Goal: Task Accomplishment & Management: Complete application form

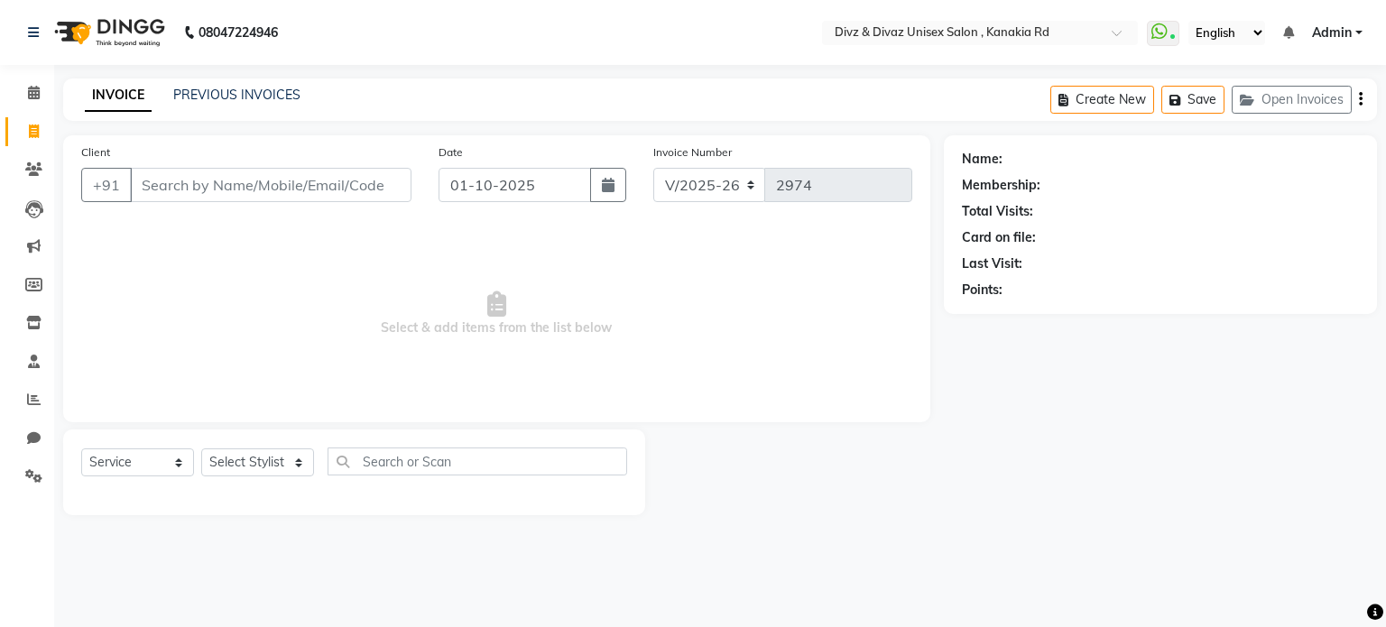
select select "7588"
select select "service"
click at [259, 106] on div "INVOICE PREVIOUS INVOICES" at bounding box center [192, 96] width 259 height 21
click at [261, 103] on link "PREVIOUS INVOICES" at bounding box center [236, 95] width 127 height 16
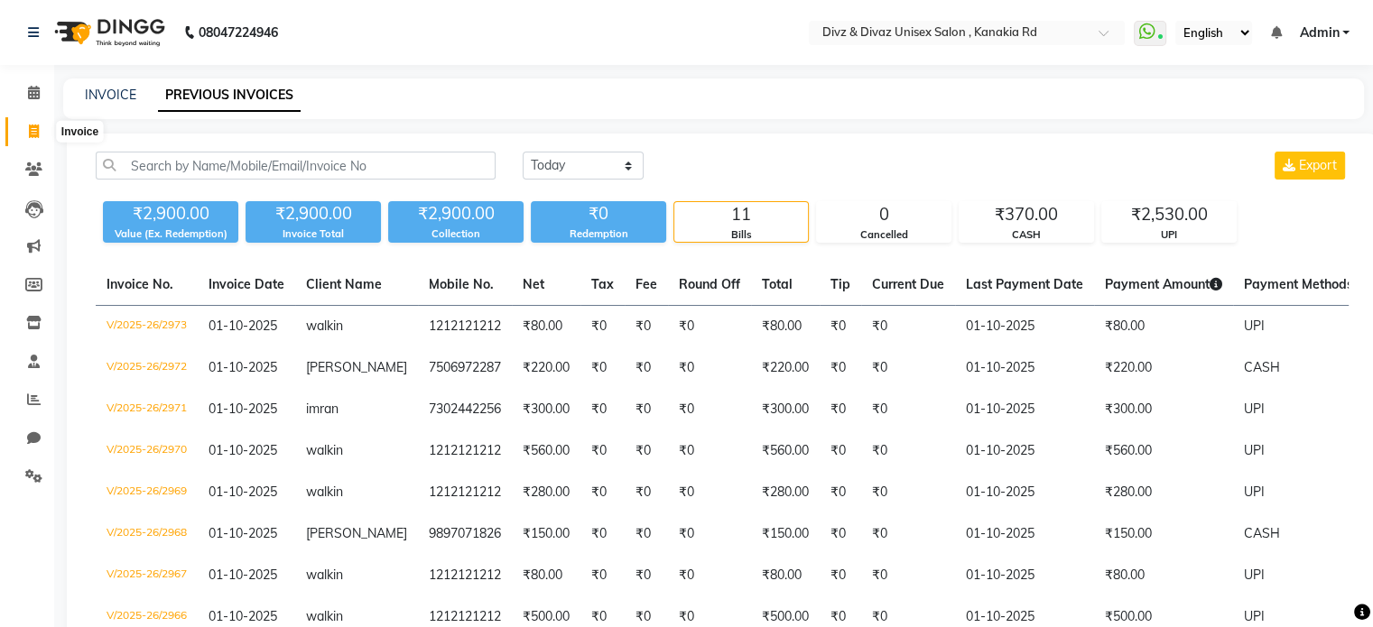
click at [35, 128] on icon at bounding box center [34, 132] width 10 height 14
select select "service"
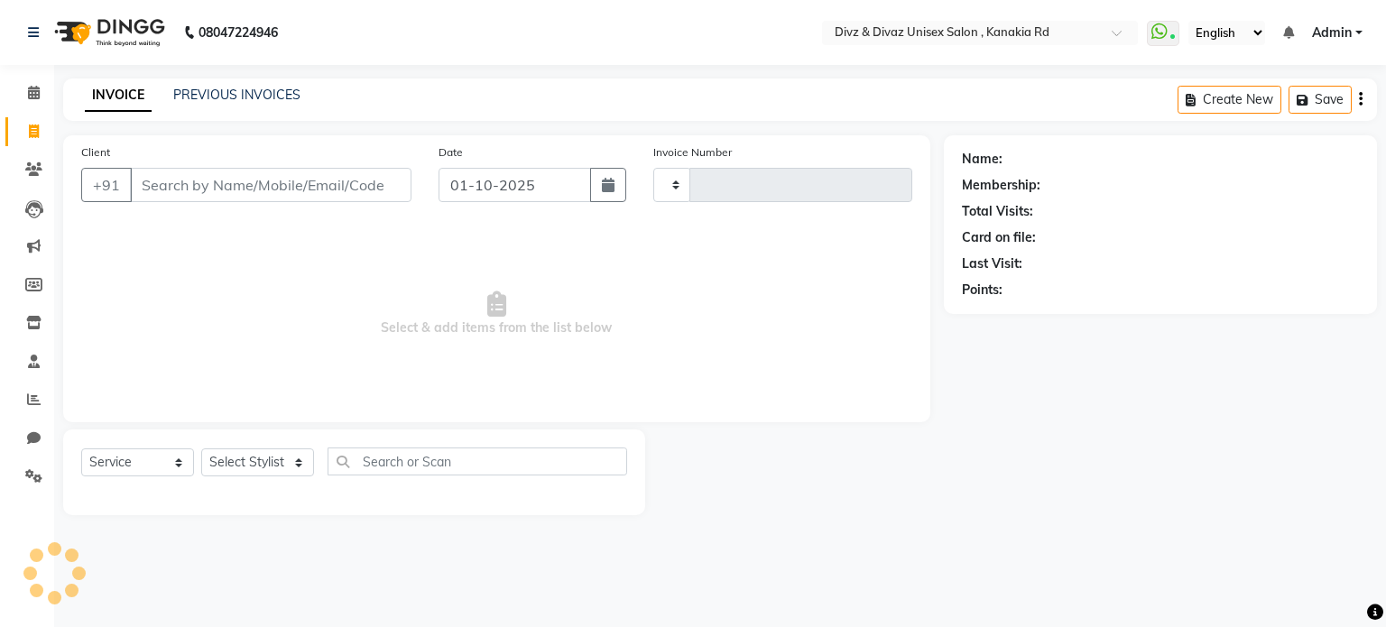
type input "2974"
select select "7588"
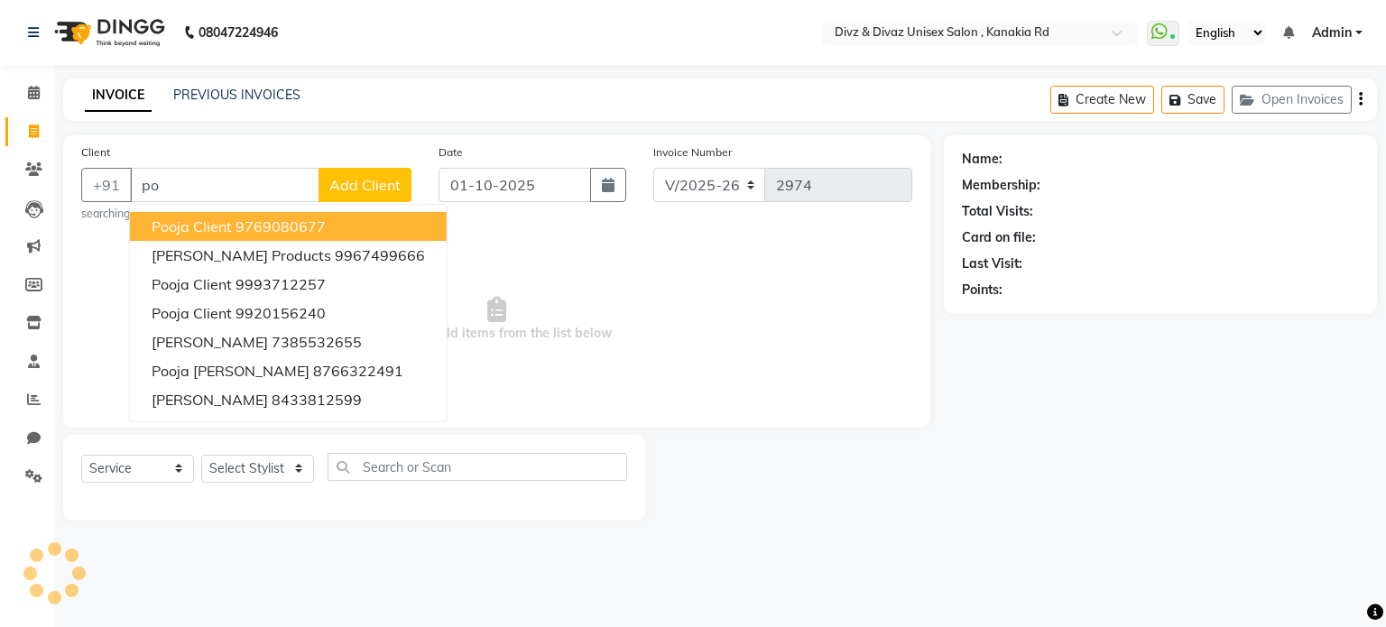
type input "p"
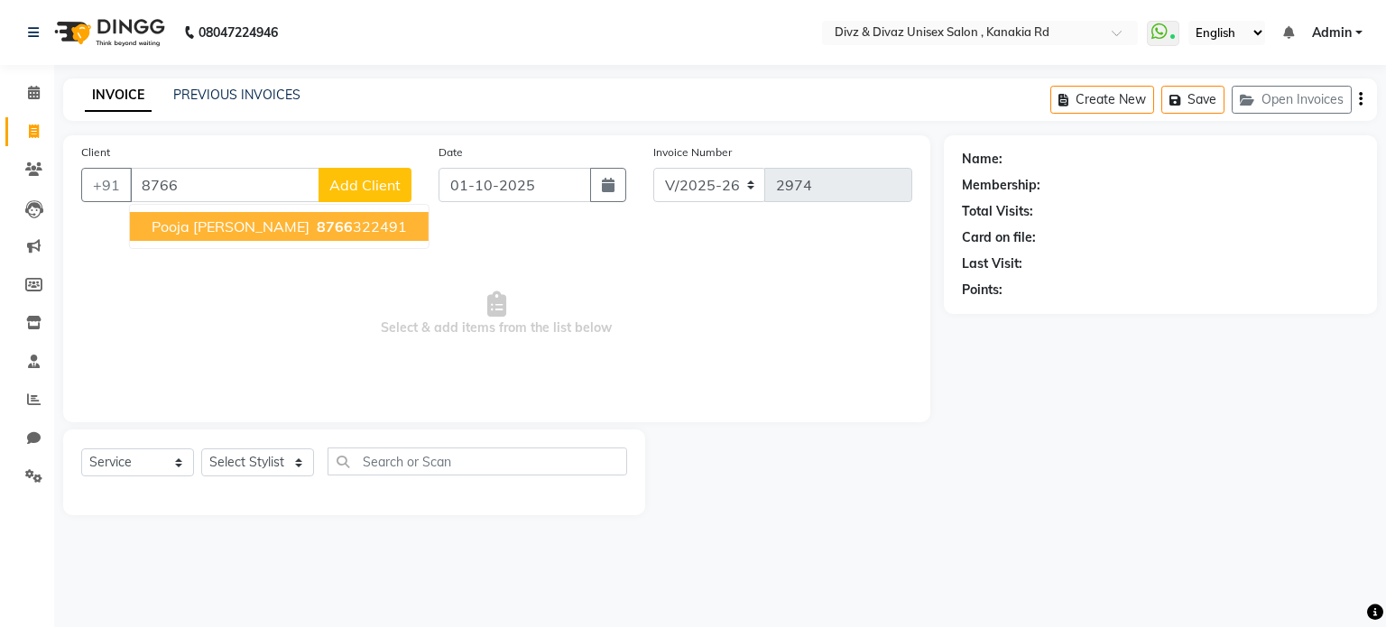
click at [313, 222] on ngb-highlight "8766 322491" at bounding box center [360, 226] width 94 height 18
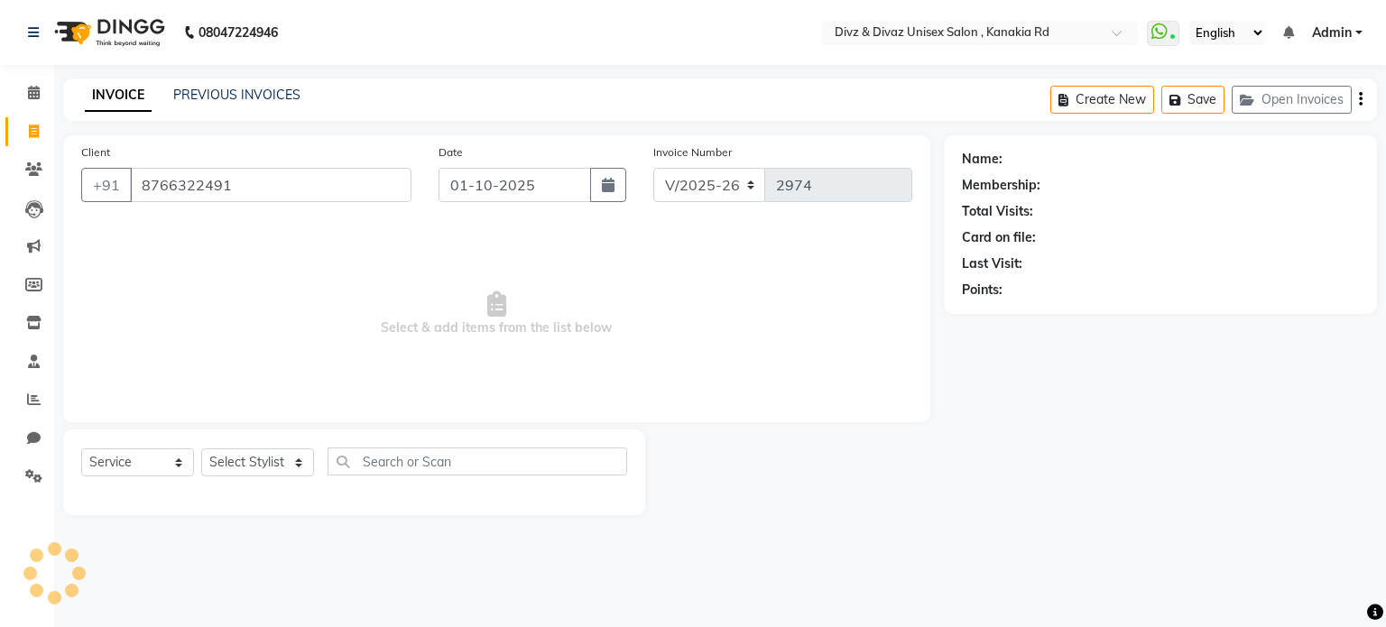
type input "8766322491"
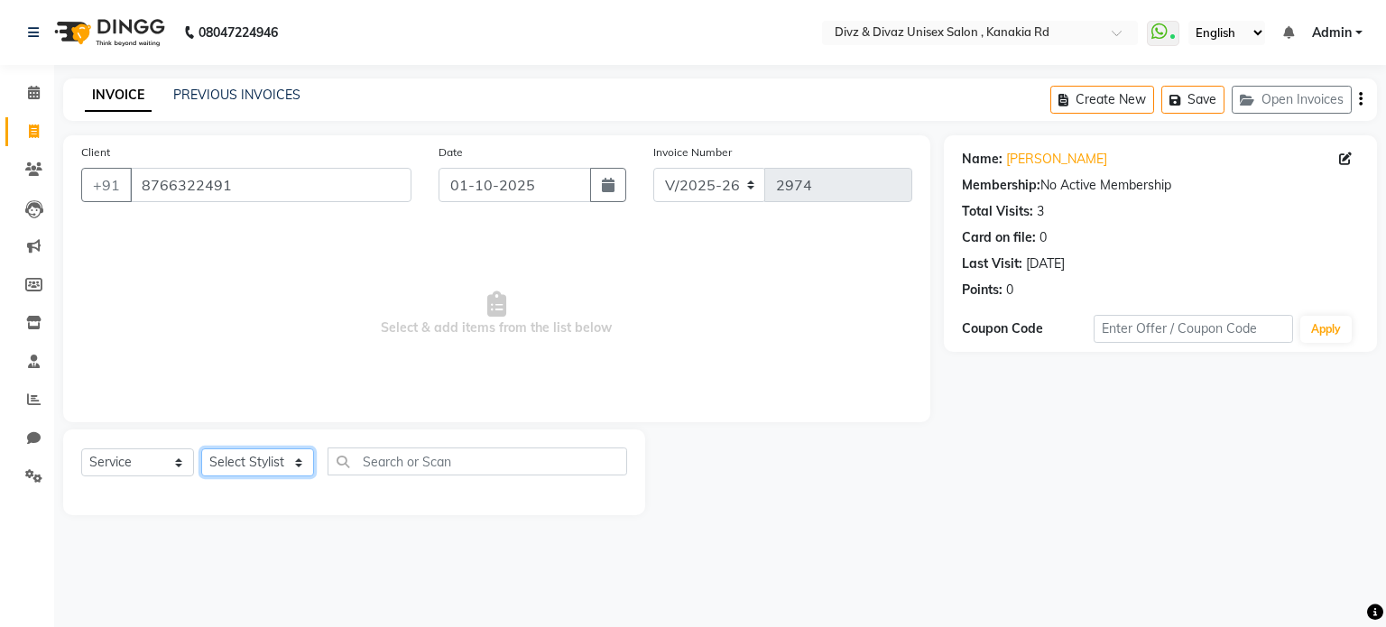
click at [283, 466] on select "Select Stylist [PERSON_NAME] Kailash [PERSON_NAME] Prem [PERSON_NAME]" at bounding box center [257, 463] width 113 height 28
select select "67339"
click at [201, 449] on select "Select Stylist [PERSON_NAME] Kailash [PERSON_NAME] Prem [PERSON_NAME]" at bounding box center [257, 463] width 113 height 28
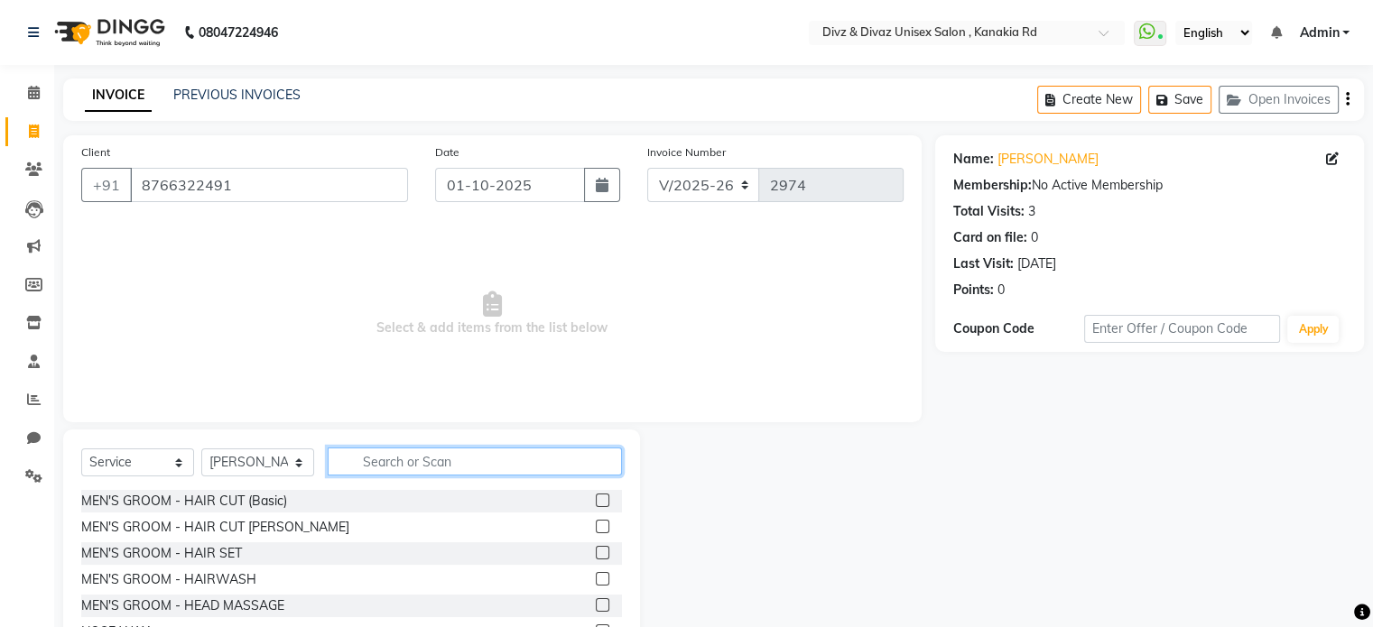
click at [419, 469] on input "text" at bounding box center [475, 462] width 294 height 28
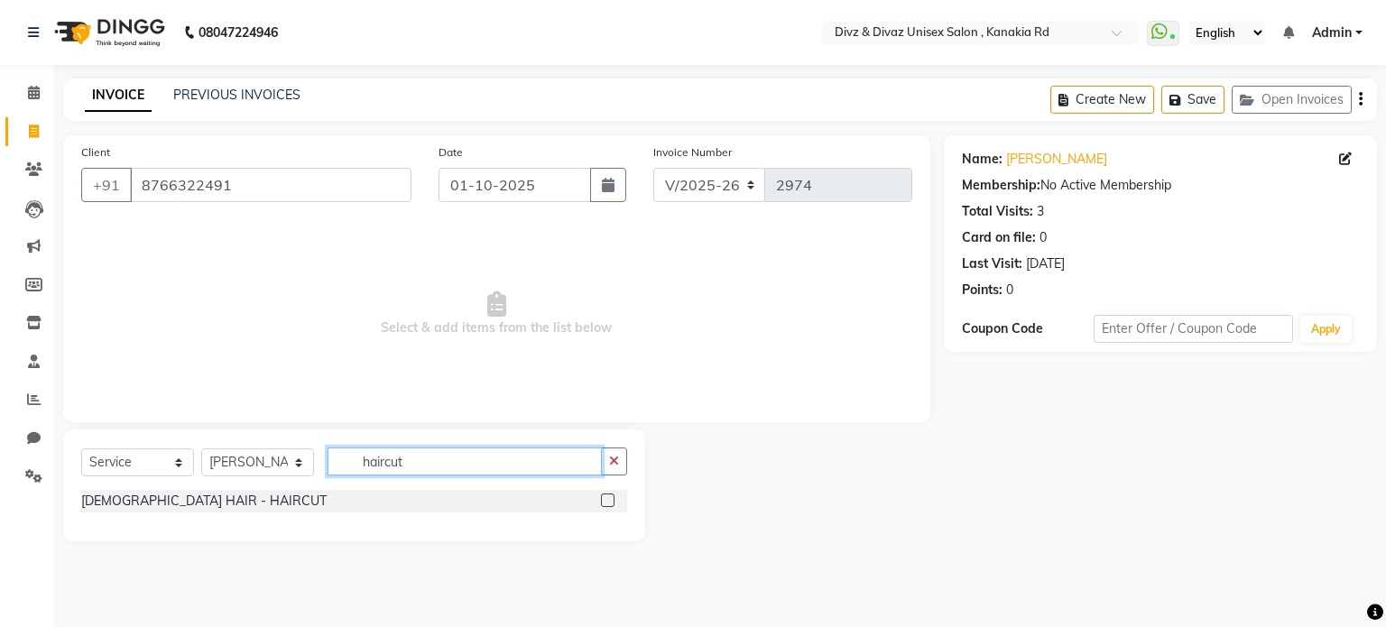
type input "haircut"
click at [606, 497] on label at bounding box center [608, 501] width 14 height 14
click at [606, 497] on input "checkbox" at bounding box center [607, 501] width 12 height 12
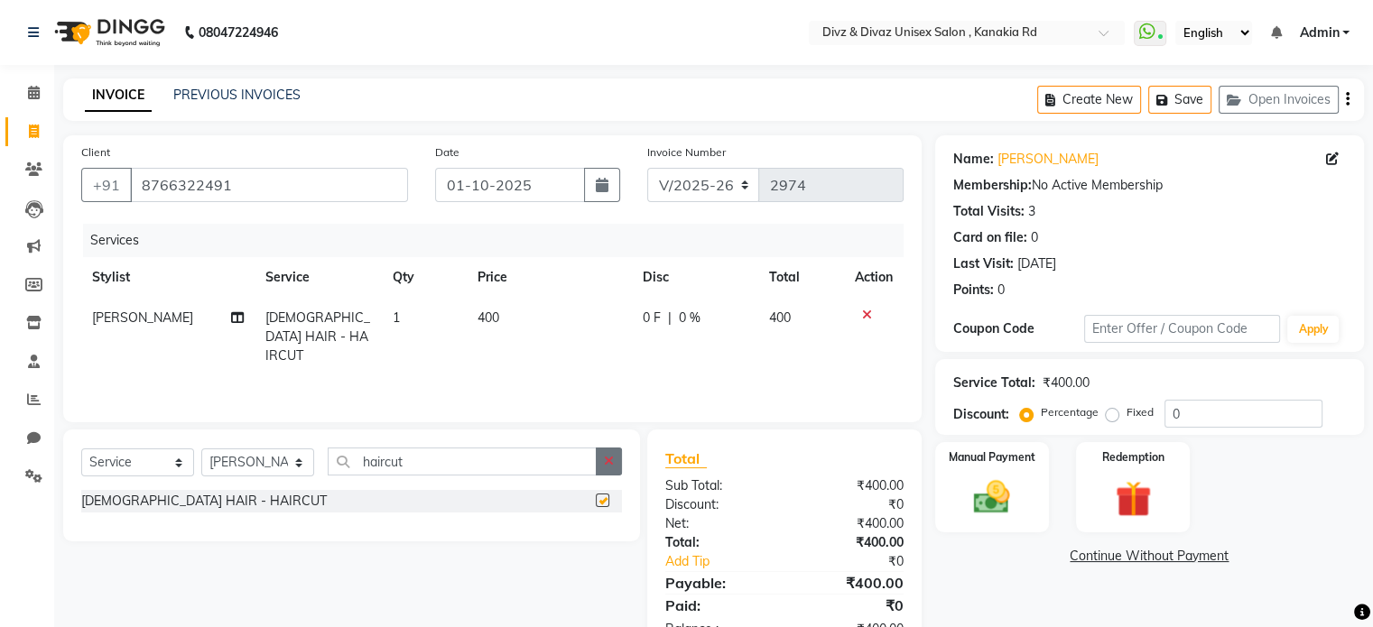
checkbox input "false"
click at [610, 453] on button "button" at bounding box center [609, 462] width 26 height 28
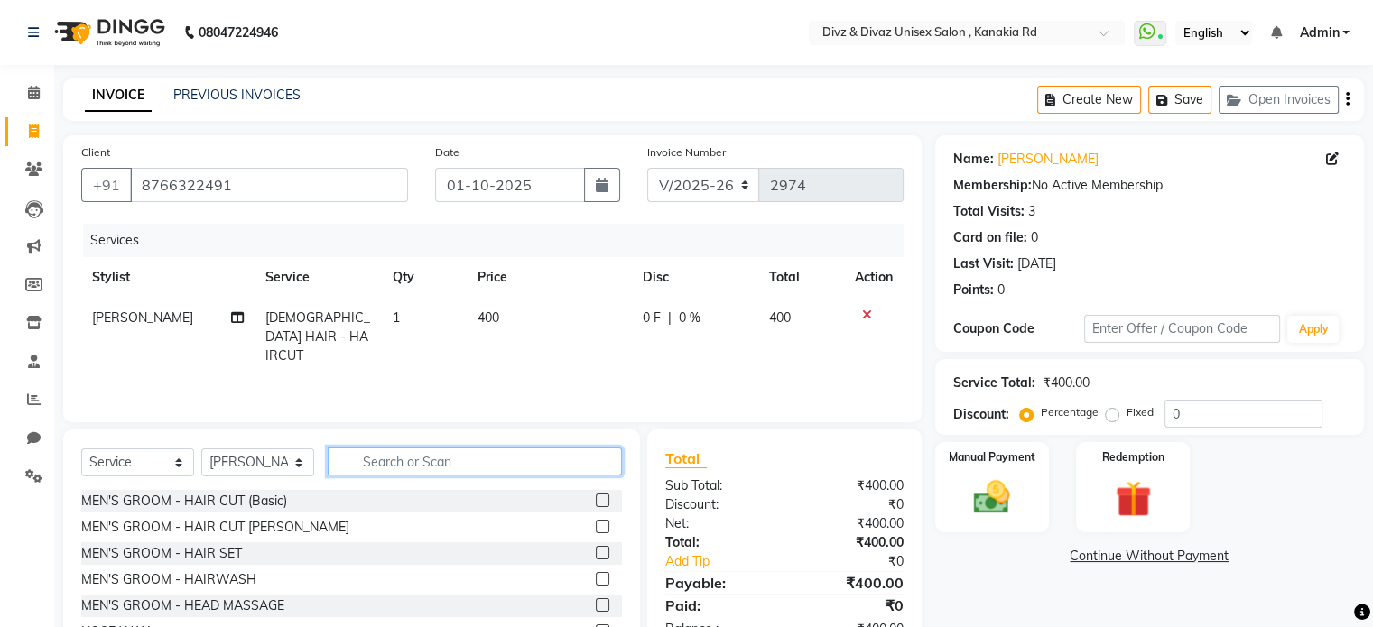
click at [592, 460] on input "text" at bounding box center [475, 462] width 294 height 28
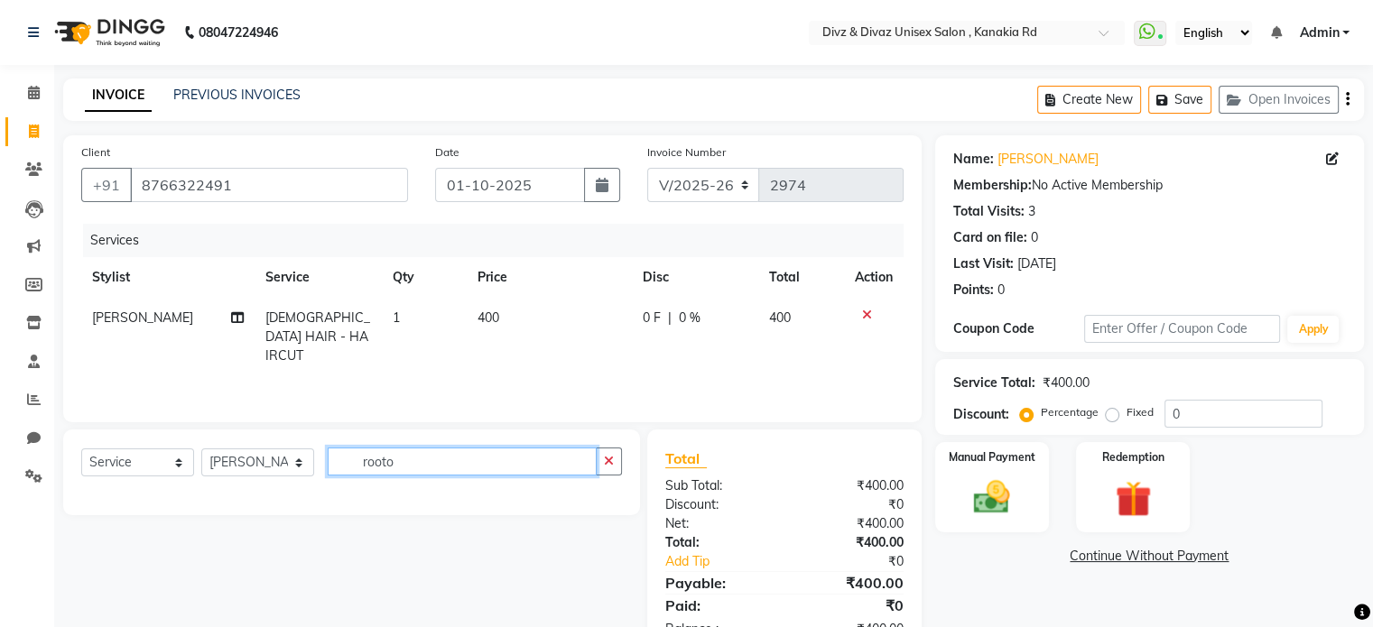
type input "rooto"
click at [503, 330] on td "400" at bounding box center [549, 337] width 165 height 79
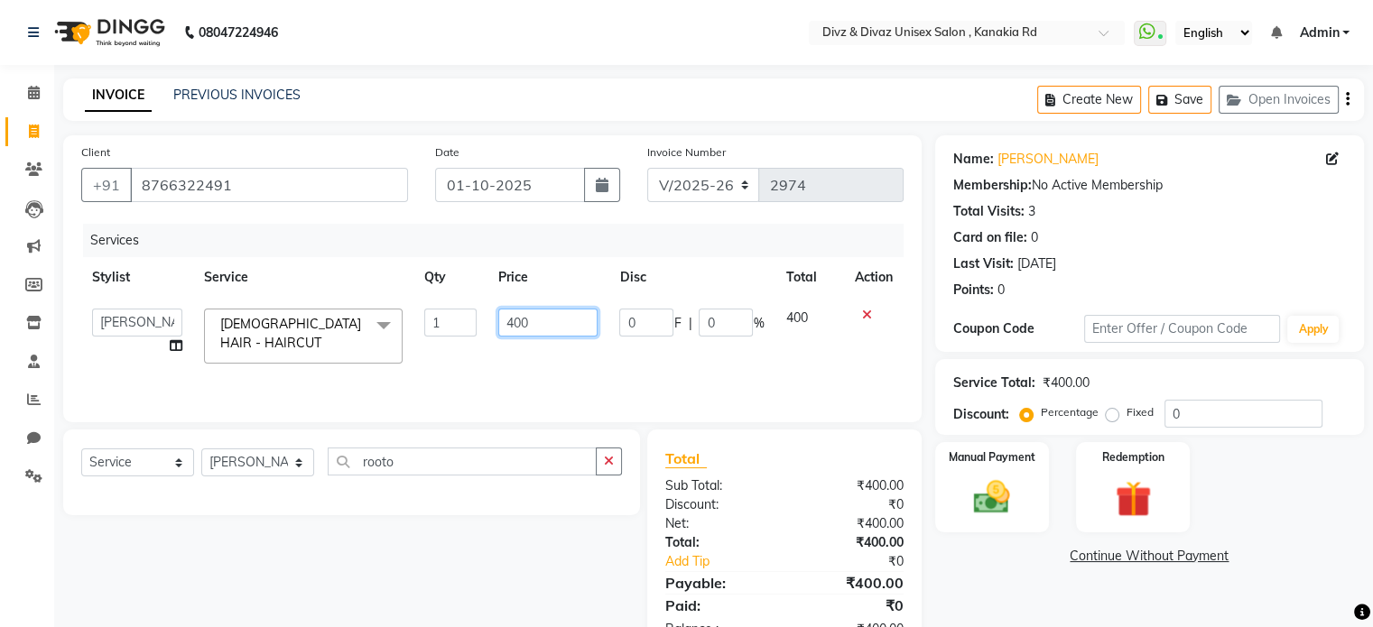
click at [524, 327] on input "400" at bounding box center [547, 323] width 99 height 28
type input "350"
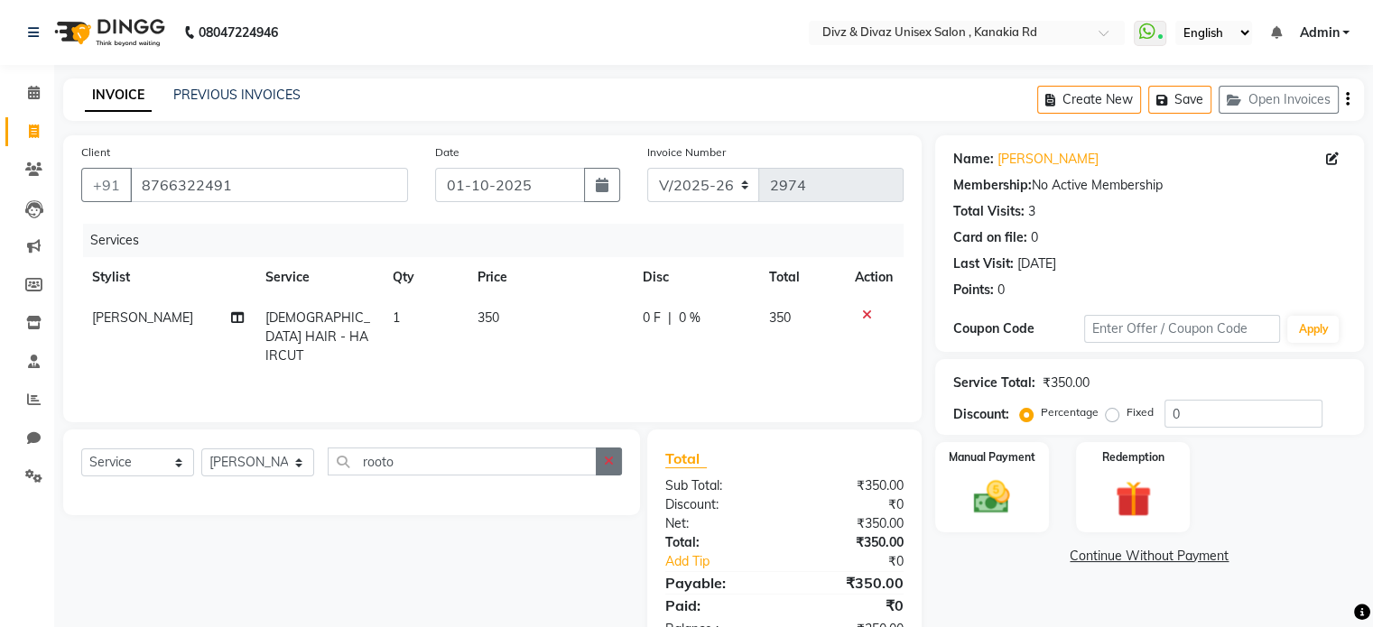
click at [614, 465] on button "button" at bounding box center [609, 462] width 26 height 28
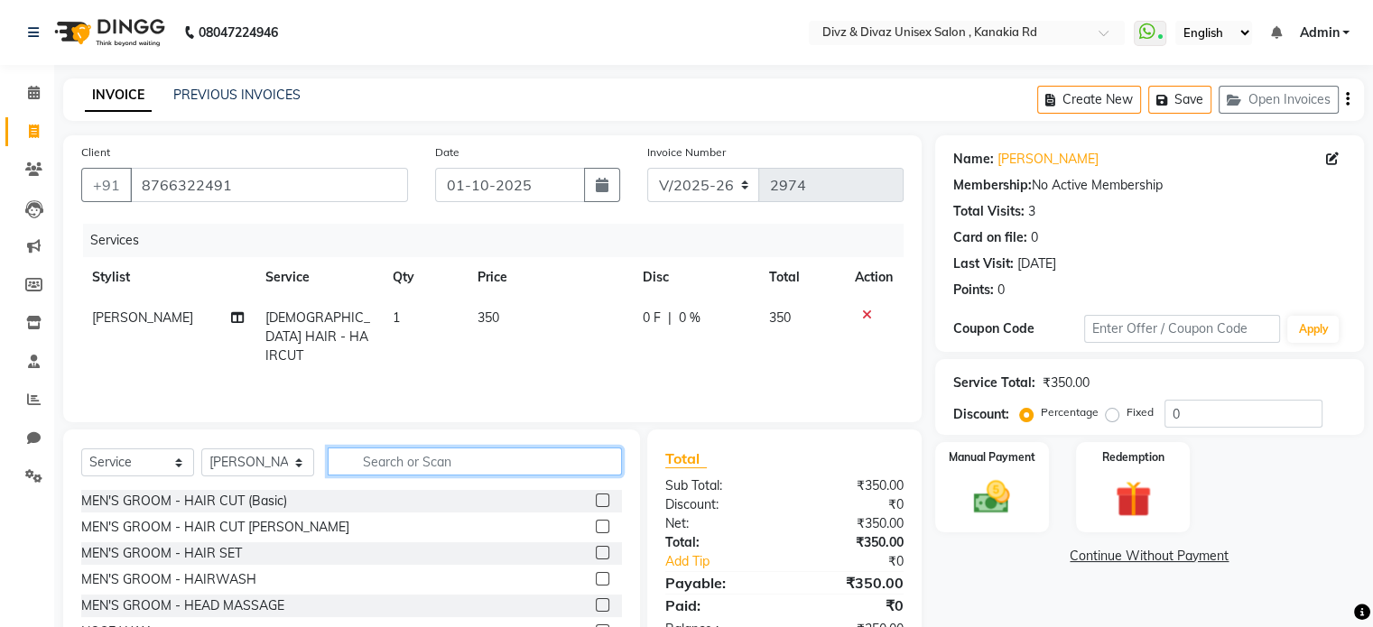
click at [444, 468] on input "text" at bounding box center [475, 462] width 294 height 28
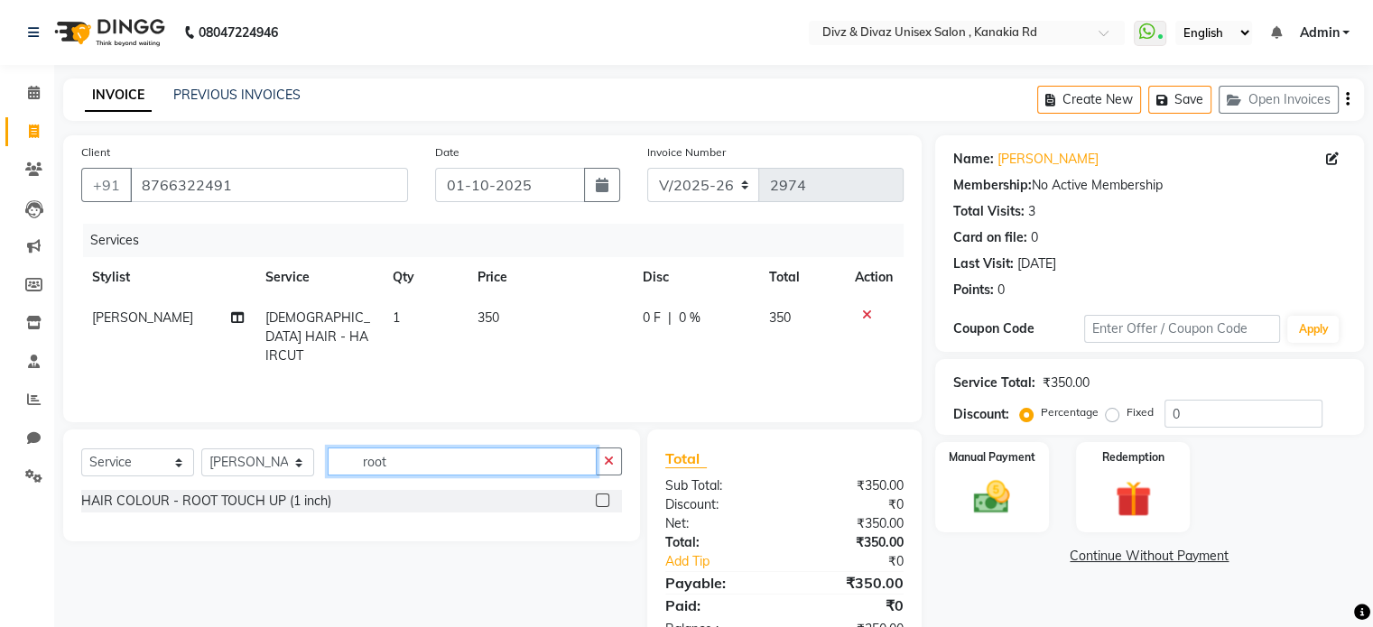
type input "root"
click at [607, 509] on div at bounding box center [609, 501] width 26 height 23
click at [607, 506] on label at bounding box center [603, 501] width 14 height 14
click at [607, 506] on input "checkbox" at bounding box center [602, 501] width 12 height 12
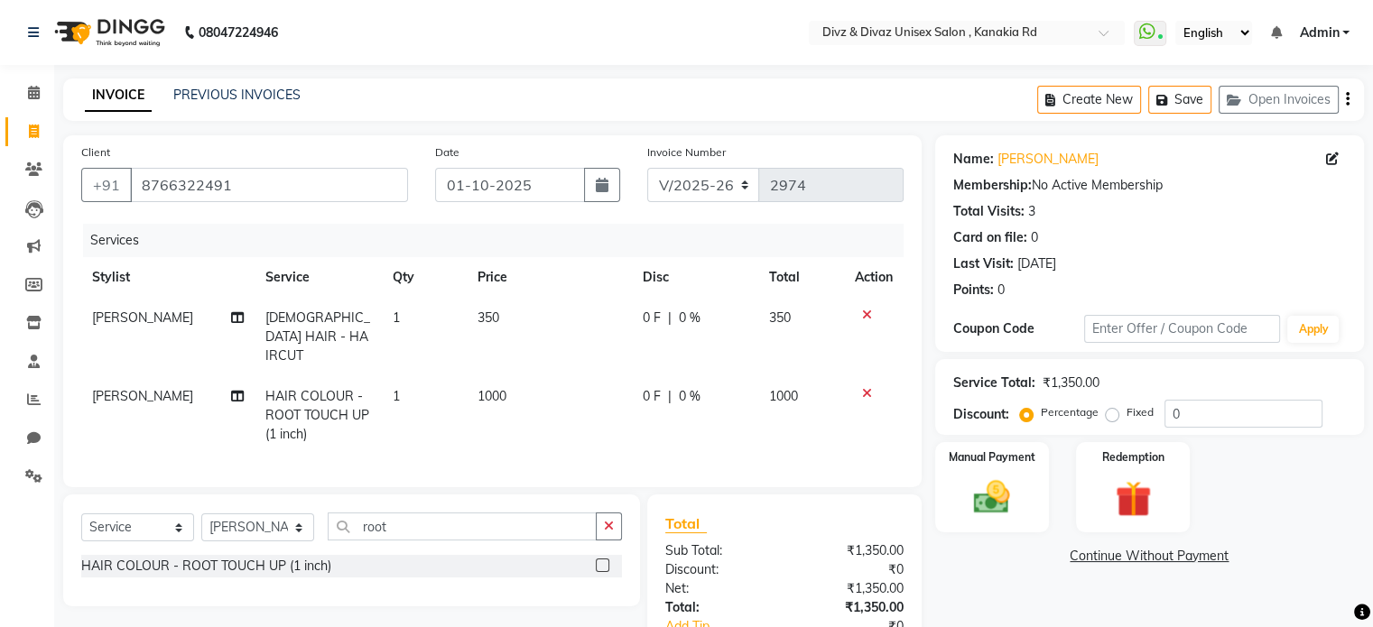
checkbox input "false"
click at [524, 392] on td "1000" at bounding box center [549, 415] width 165 height 79
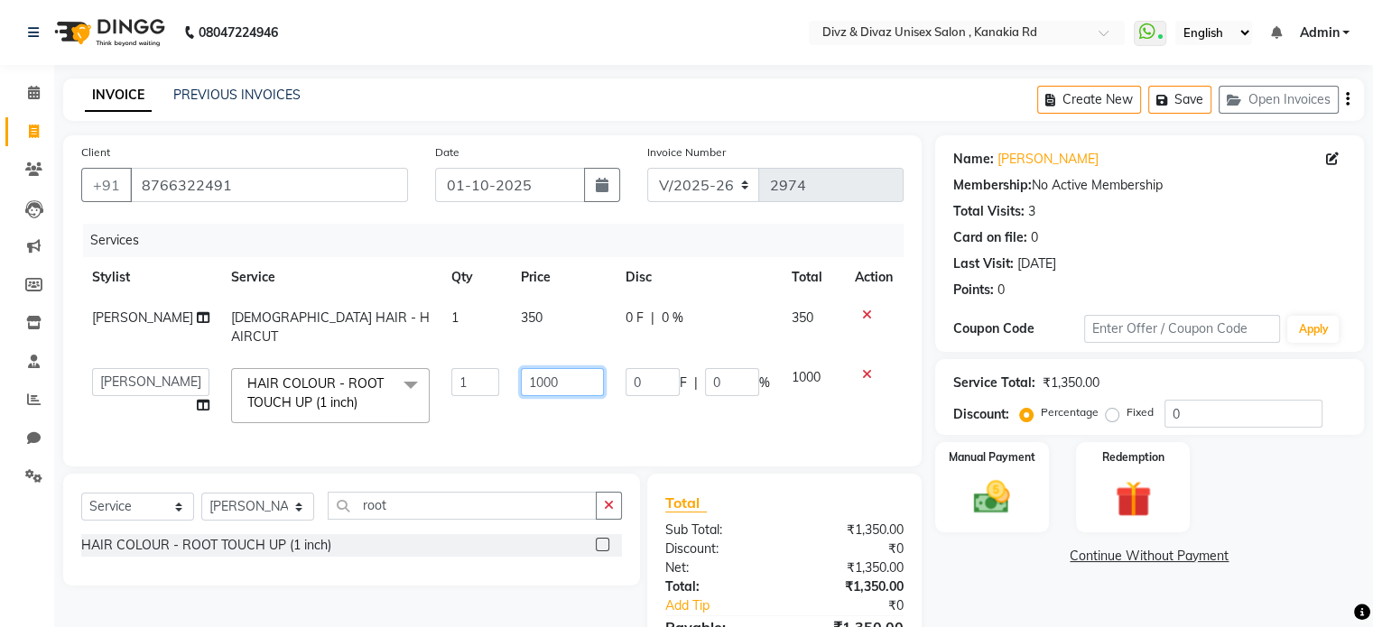
click at [545, 375] on input "1000" at bounding box center [562, 382] width 83 height 28
type input "1"
type input "500"
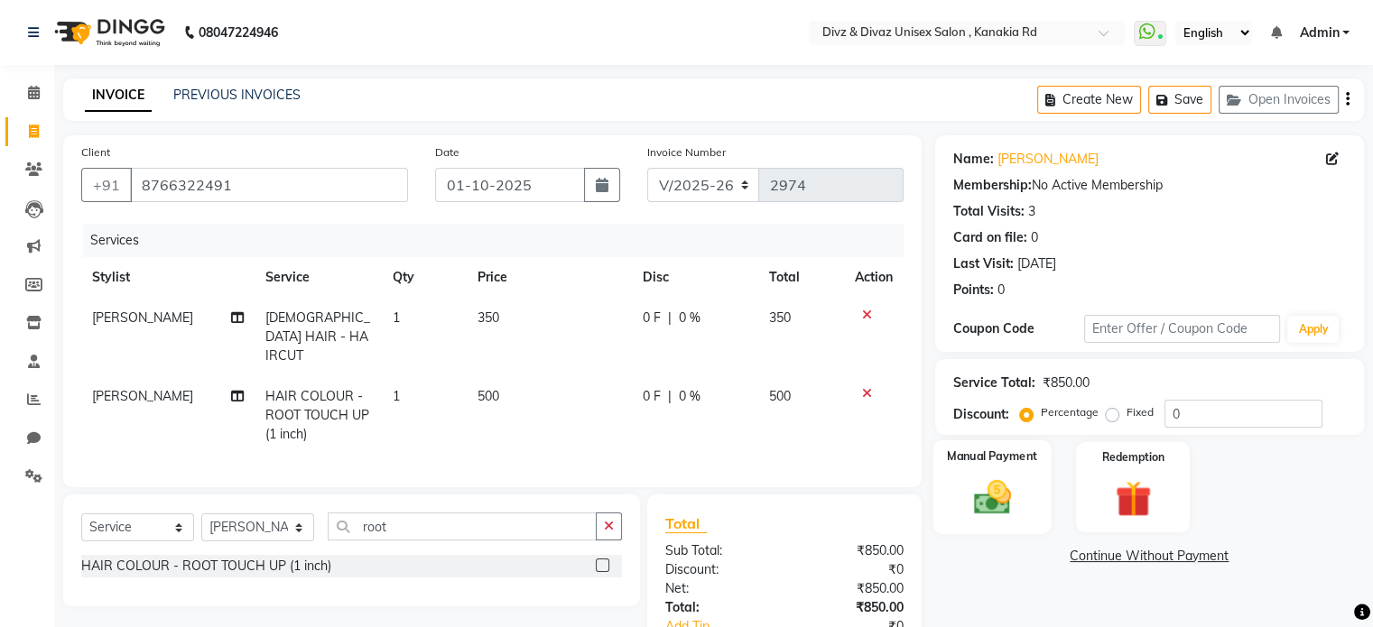
click at [972, 482] on img at bounding box center [991, 497] width 60 height 43
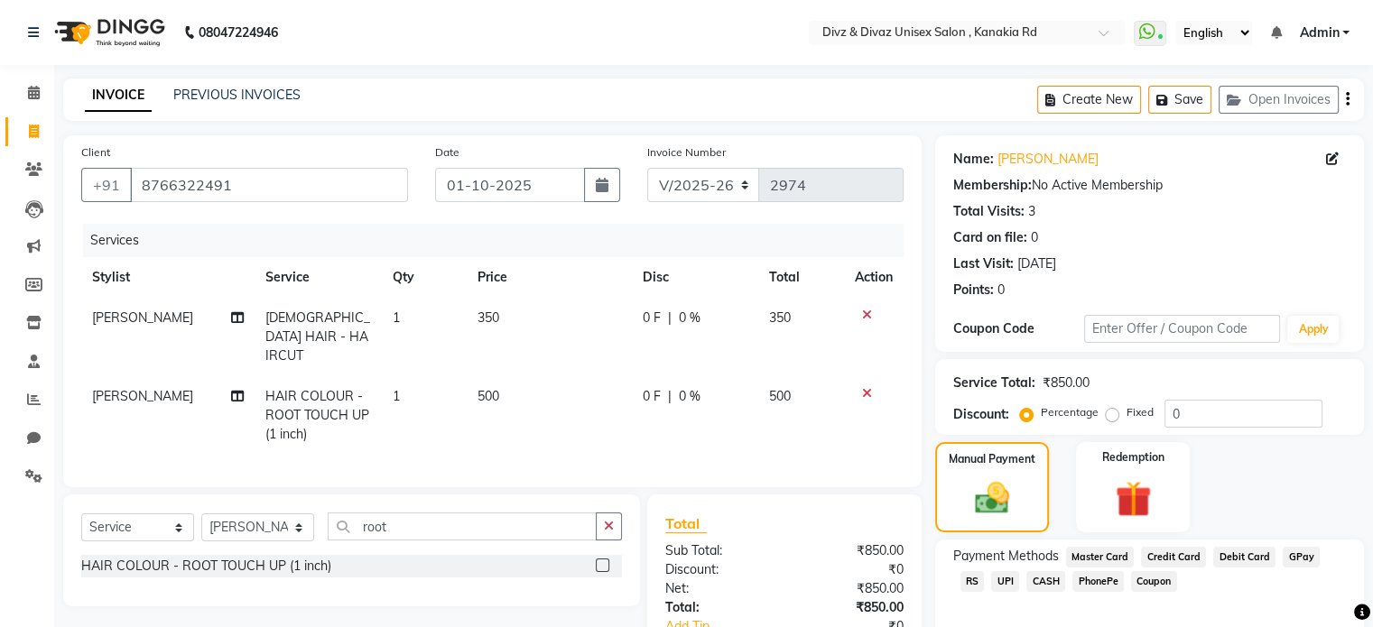
click at [991, 582] on span "UPI" at bounding box center [1005, 581] width 28 height 21
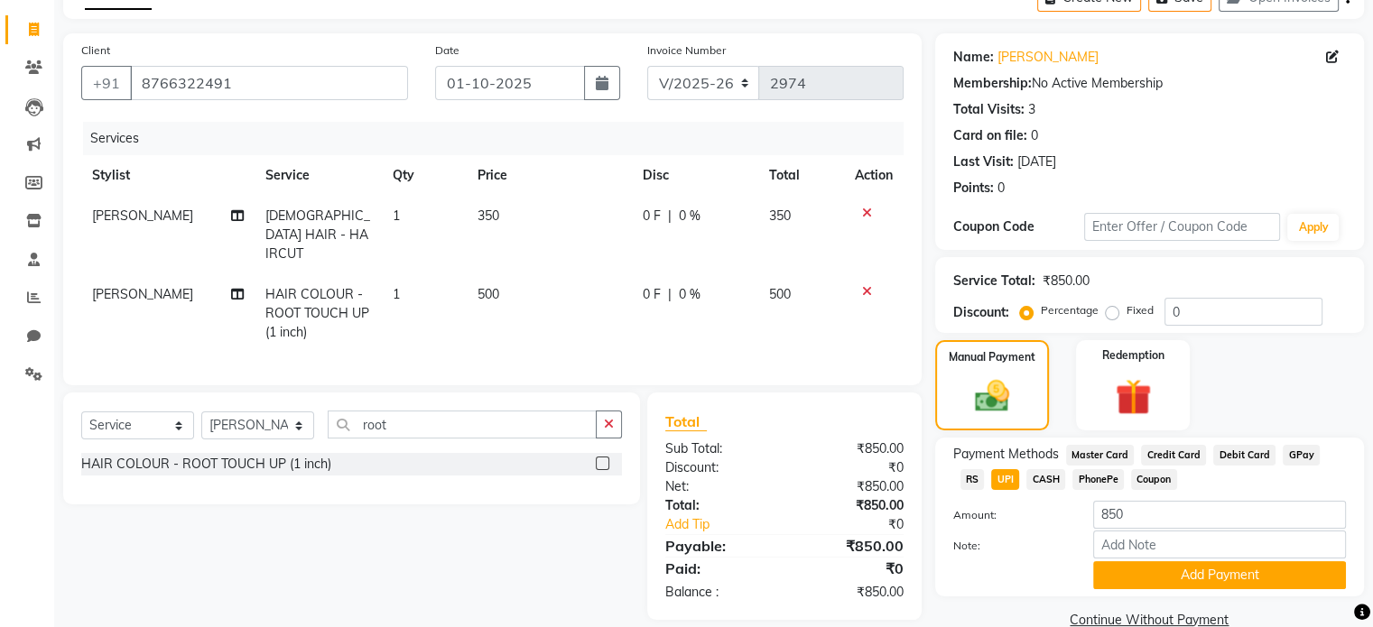
scroll to position [108, 0]
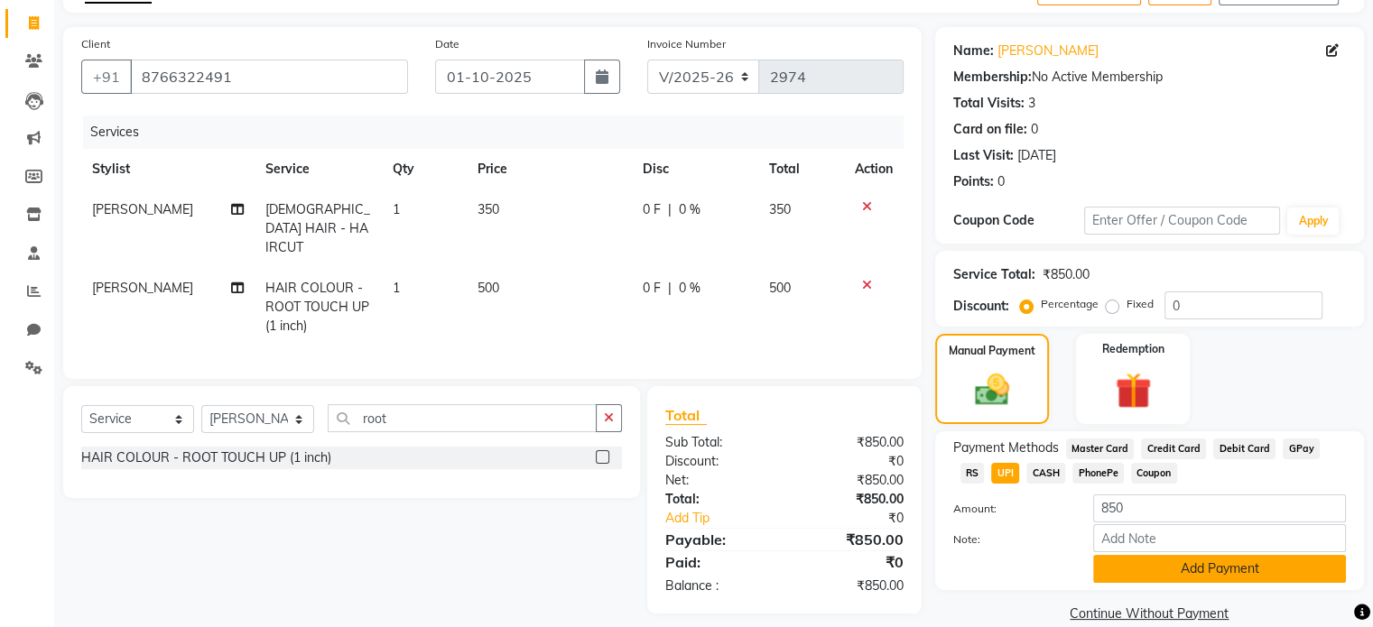
click at [1141, 569] on button "Add Payment" at bounding box center [1219, 569] width 253 height 28
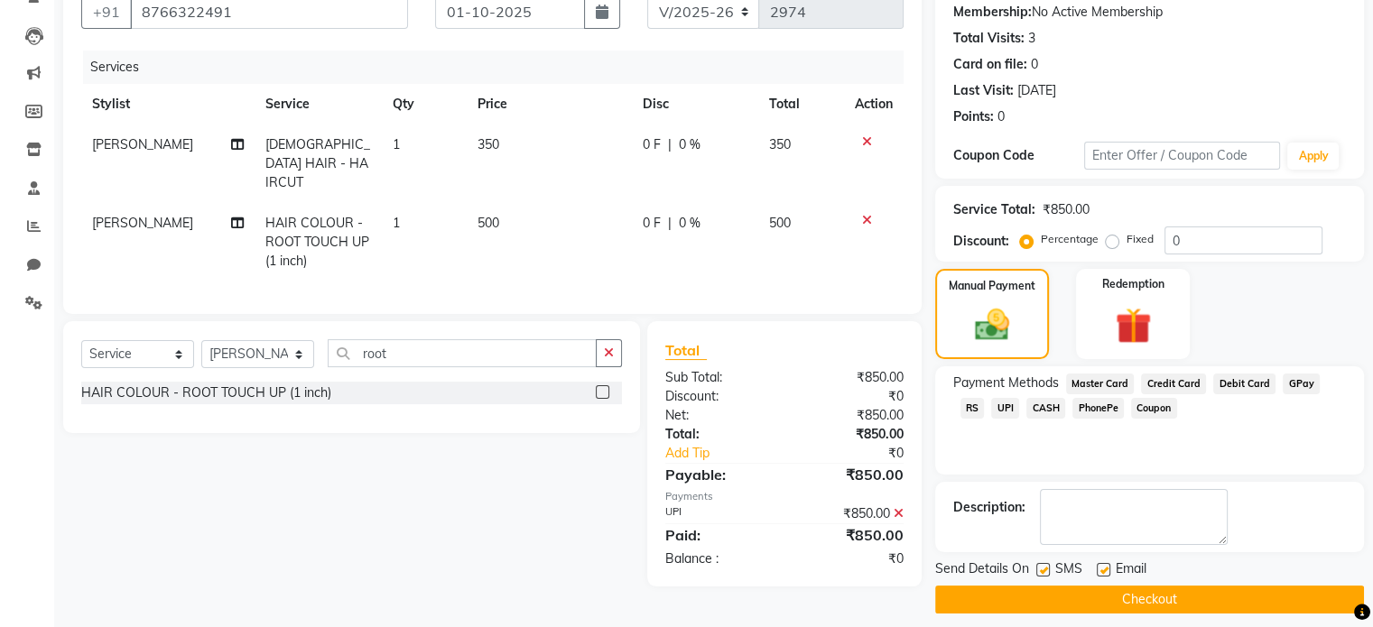
scroll to position [185, 0]
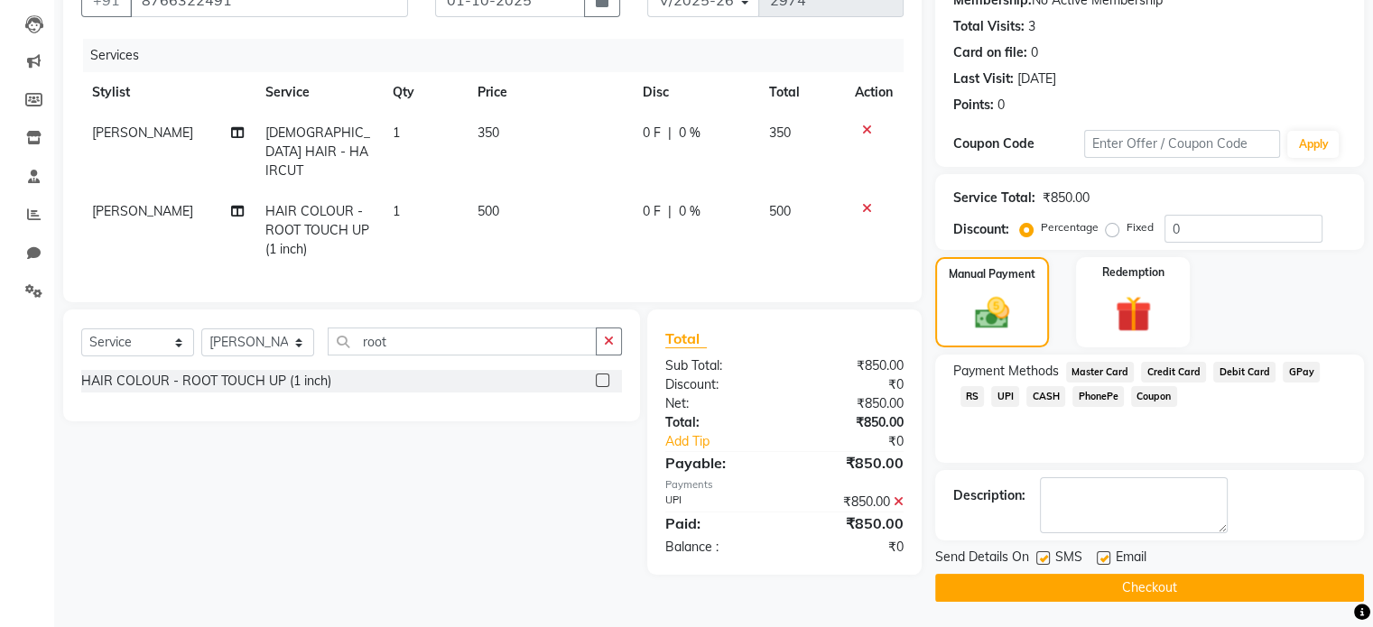
click at [1153, 584] on button "Checkout" at bounding box center [1149, 588] width 429 height 28
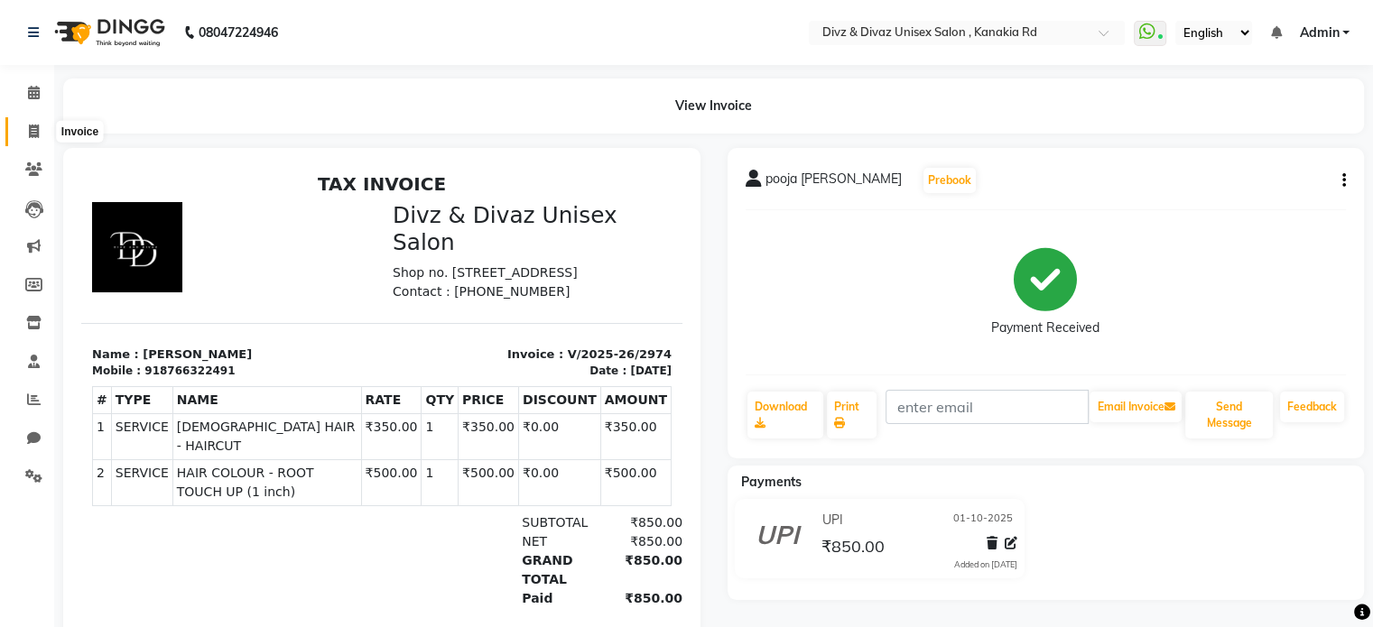
click at [34, 125] on icon at bounding box center [34, 132] width 10 height 14
select select "service"
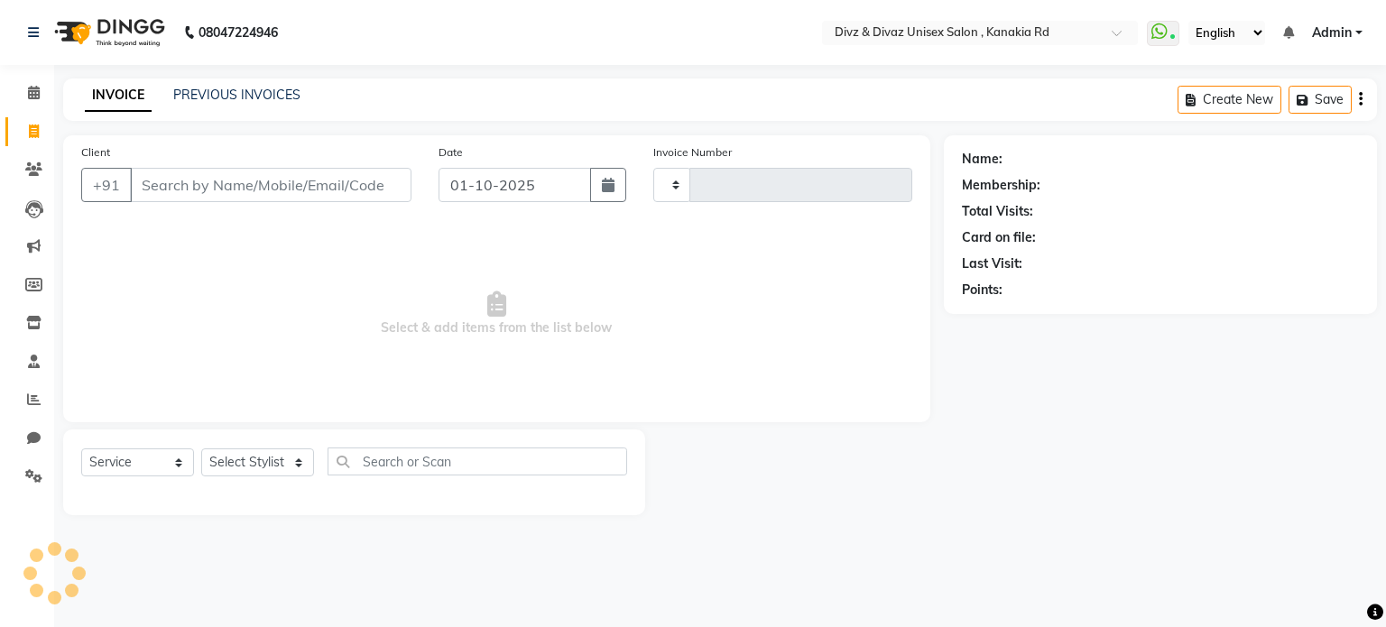
click at [164, 197] on input "Client" at bounding box center [271, 185] width 282 height 34
type input "2975"
select select "7588"
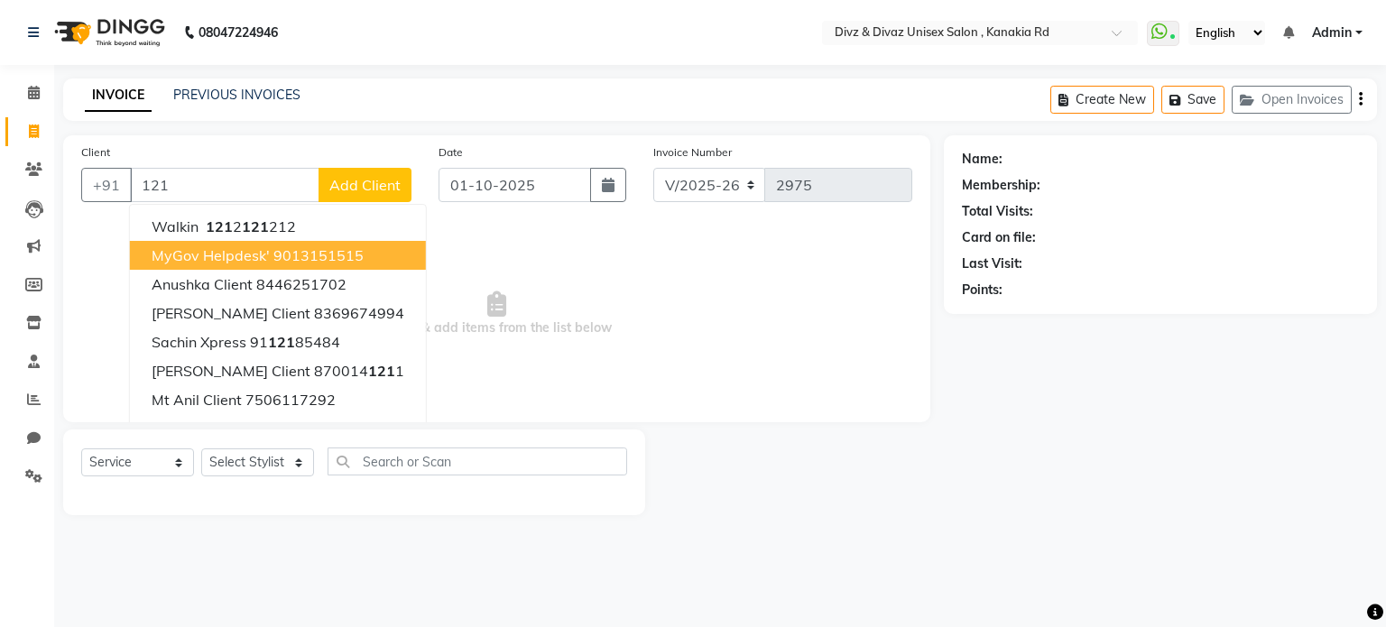
click at [206, 247] on span "MyGov Helpdesk'" at bounding box center [211, 255] width 118 height 18
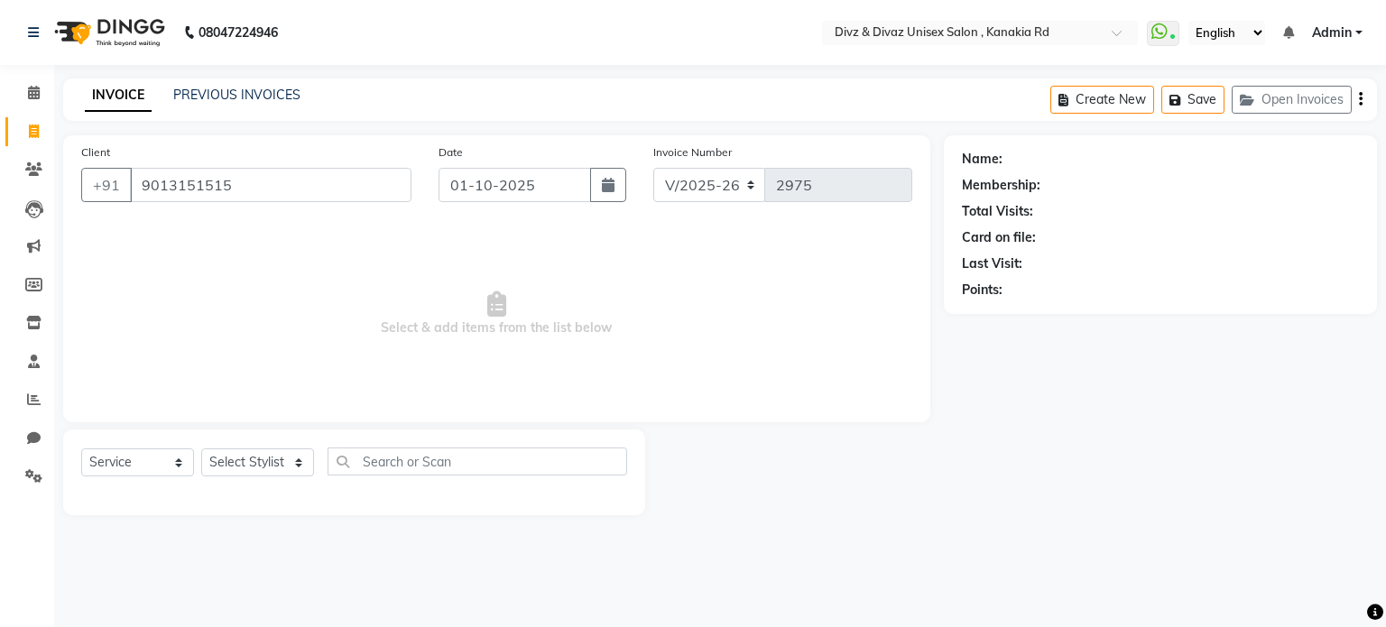
type input "9013151515"
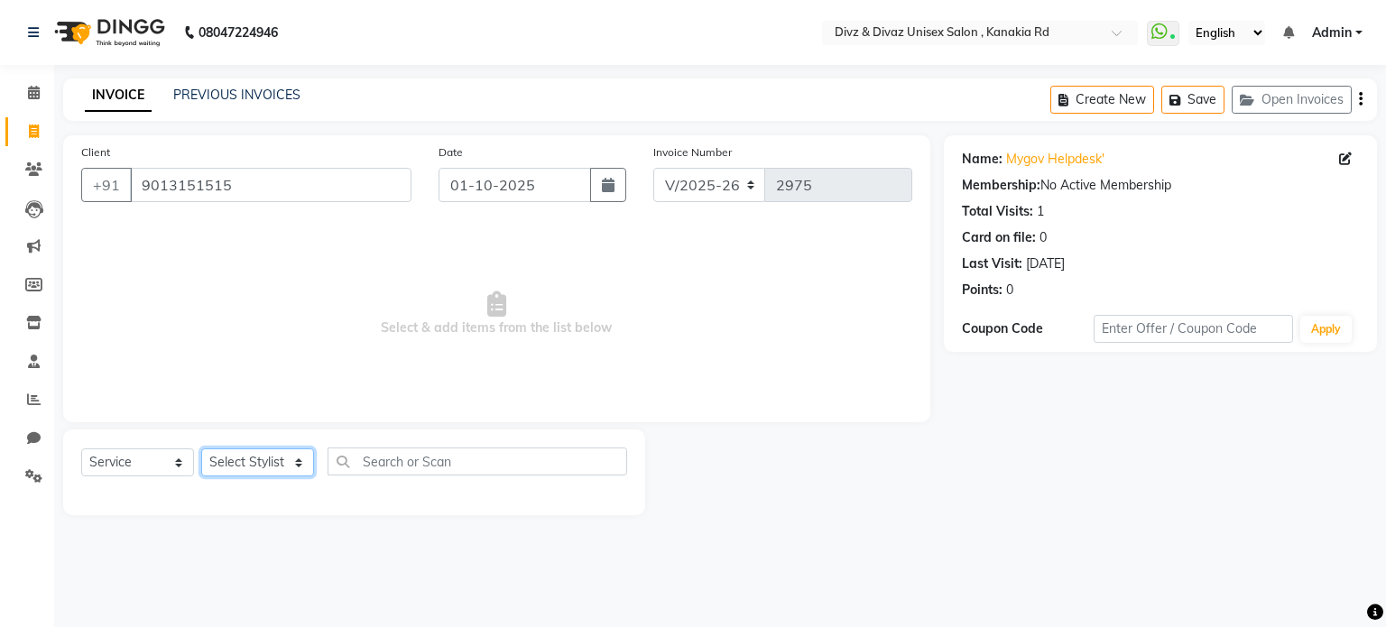
click at [241, 460] on select "Select Stylist [PERSON_NAME] Kailash [PERSON_NAME] Prem [PERSON_NAME]" at bounding box center [257, 463] width 113 height 28
select select "67195"
click at [201, 449] on select "Select Stylist [PERSON_NAME] Kailash [PERSON_NAME] Prem [PERSON_NAME]" at bounding box center [257, 463] width 113 height 28
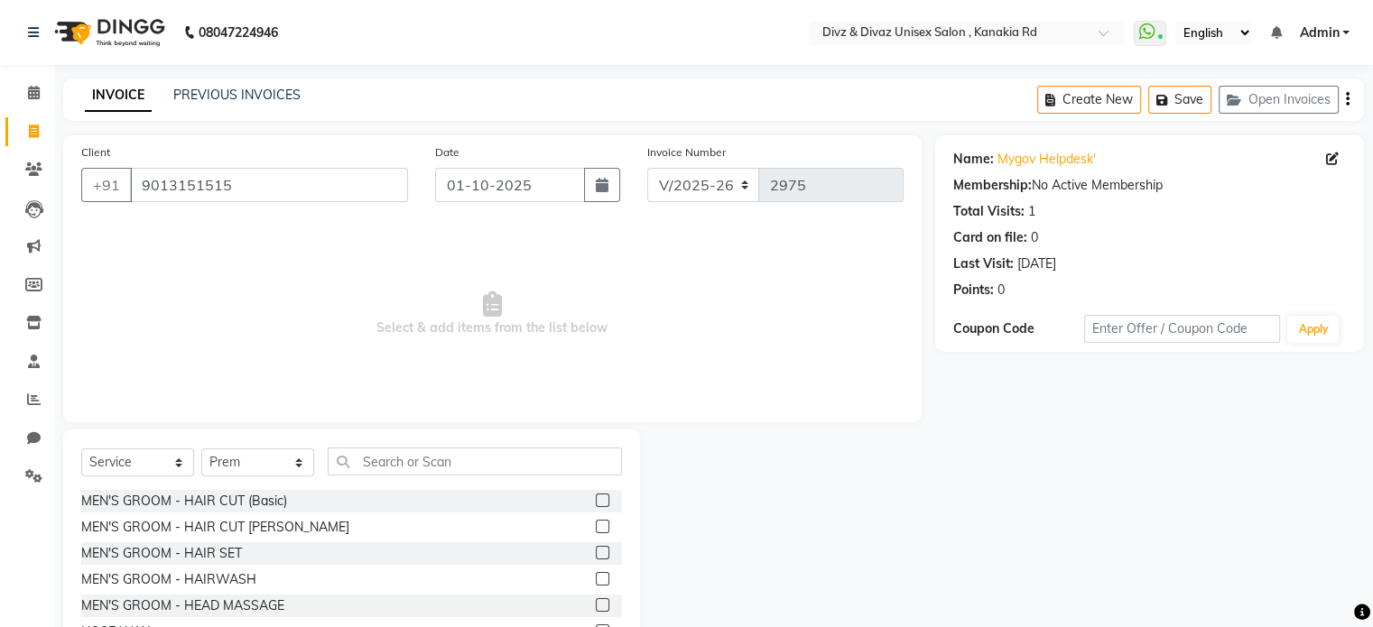
click at [596, 528] on label at bounding box center [603, 527] width 14 height 14
click at [596, 528] on input "checkbox" at bounding box center [602, 528] width 12 height 12
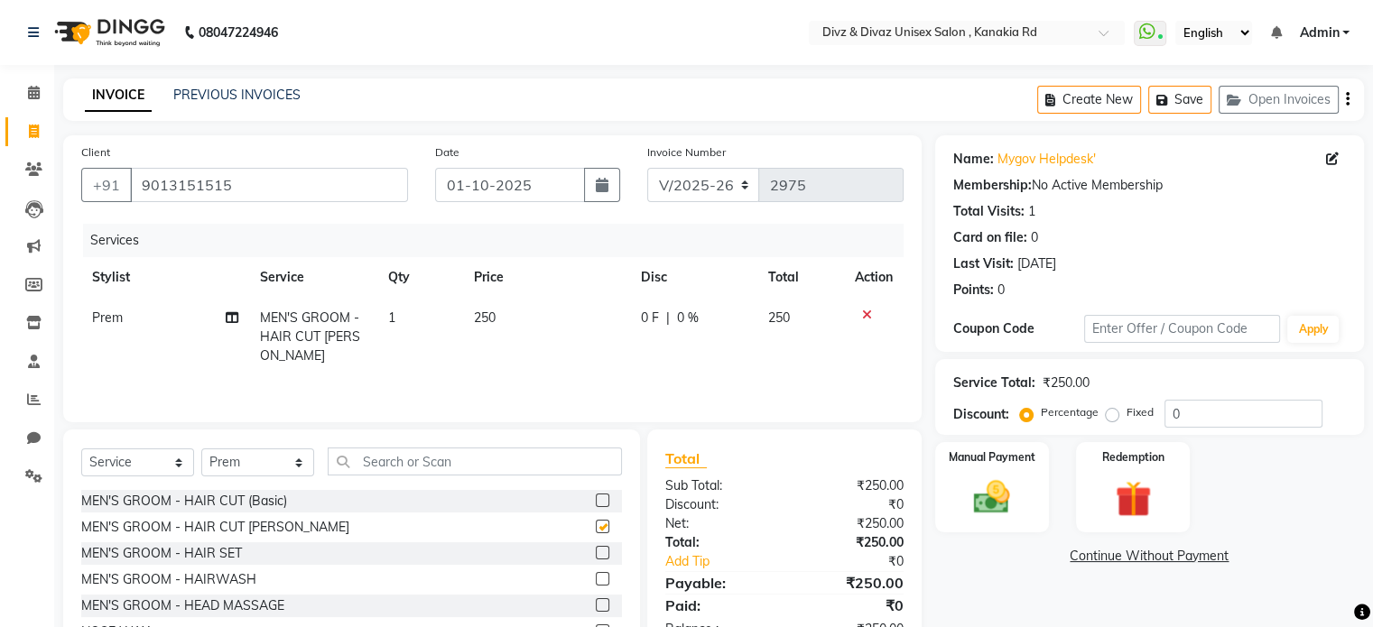
checkbox input "false"
click at [503, 459] on input "text" at bounding box center [475, 462] width 294 height 28
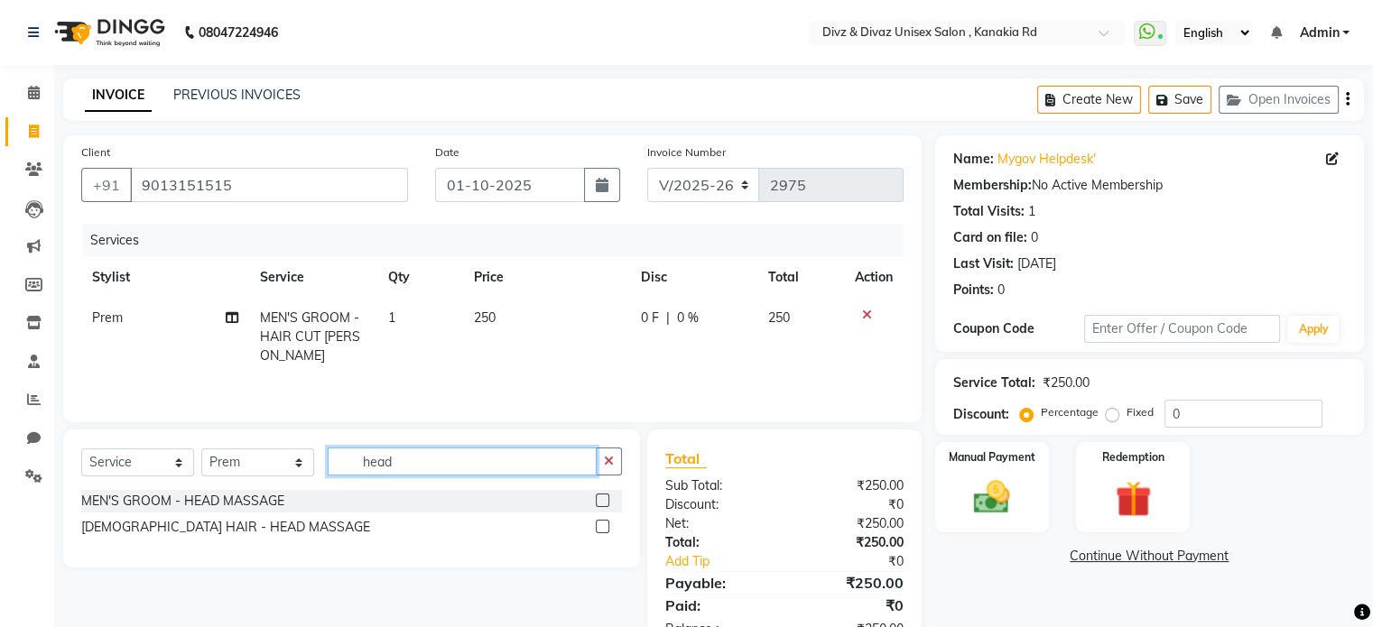
type input "head"
click at [605, 501] on label at bounding box center [603, 501] width 14 height 14
click at [605, 501] on input "checkbox" at bounding box center [602, 501] width 12 height 12
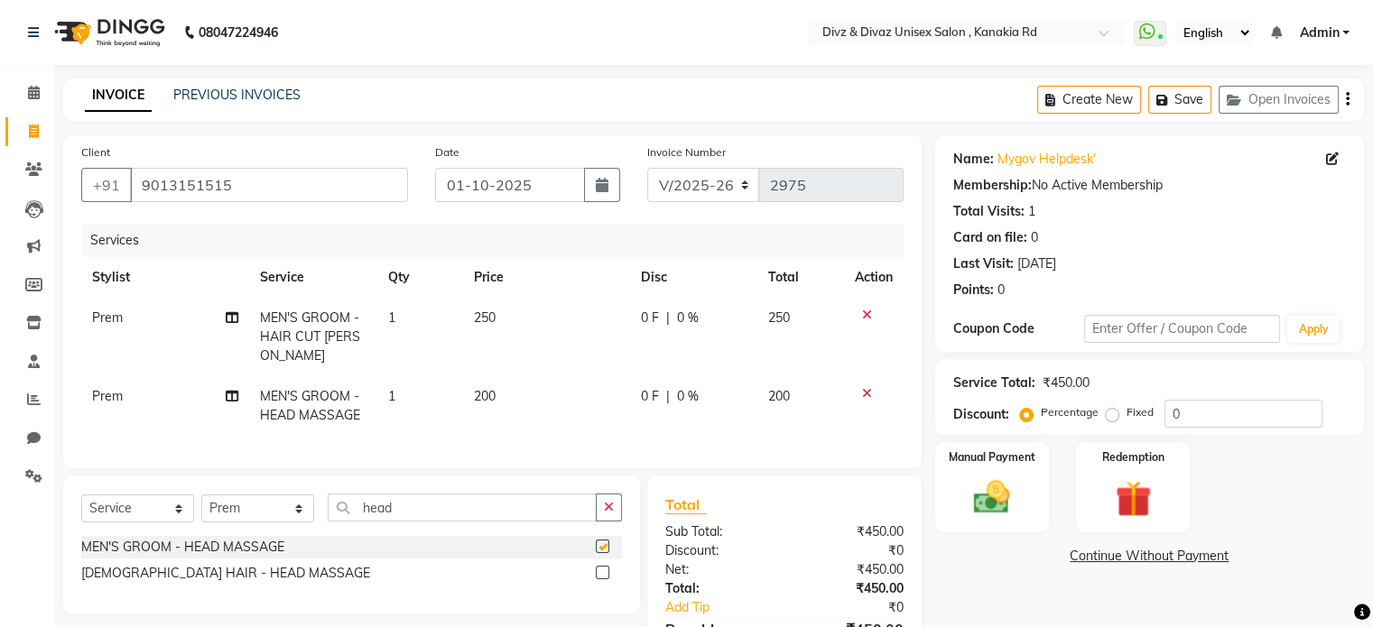
checkbox input "false"
click at [506, 320] on td "250" at bounding box center [546, 337] width 167 height 79
select select "67195"
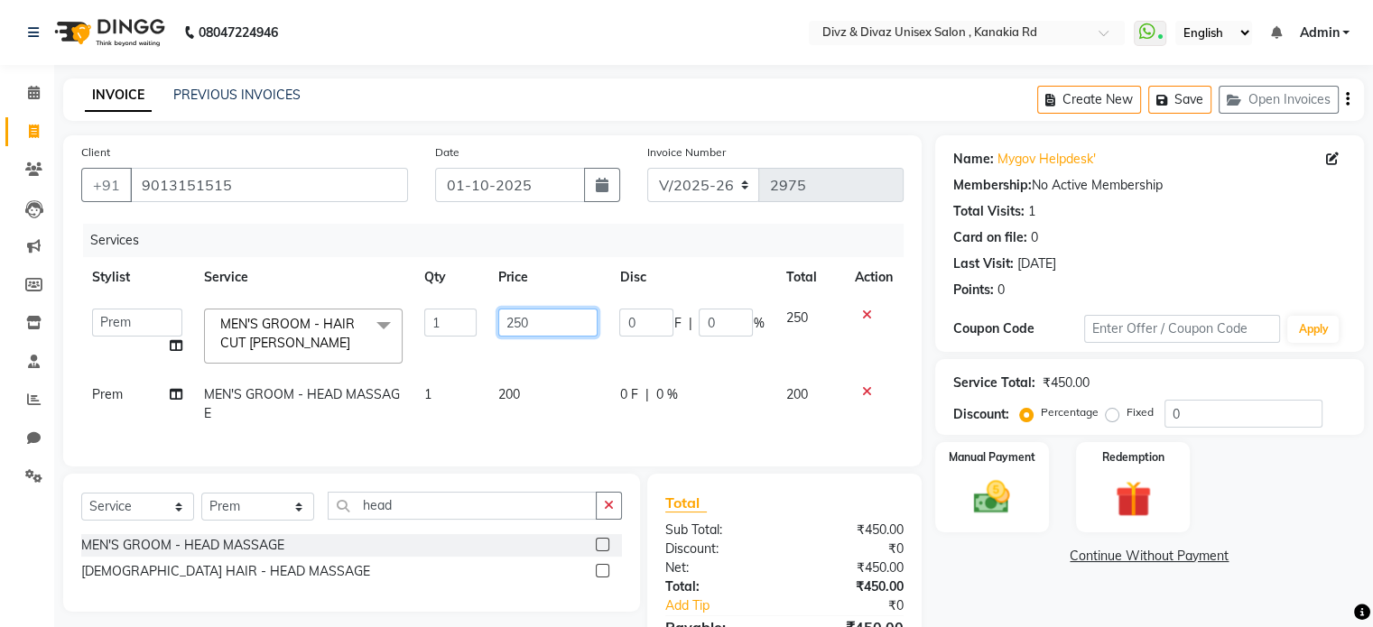
click at [540, 320] on input "250" at bounding box center [547, 323] width 99 height 28
type input "230"
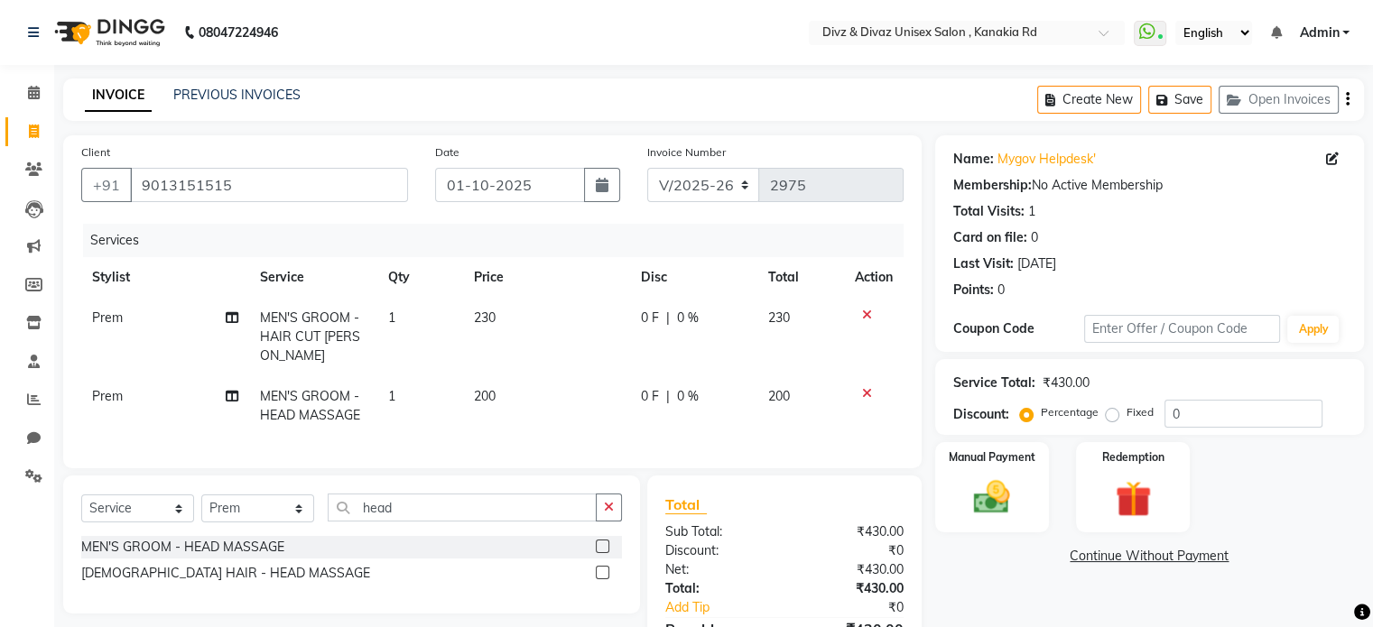
click at [791, 327] on td "230" at bounding box center [800, 337] width 87 height 79
select select "67195"
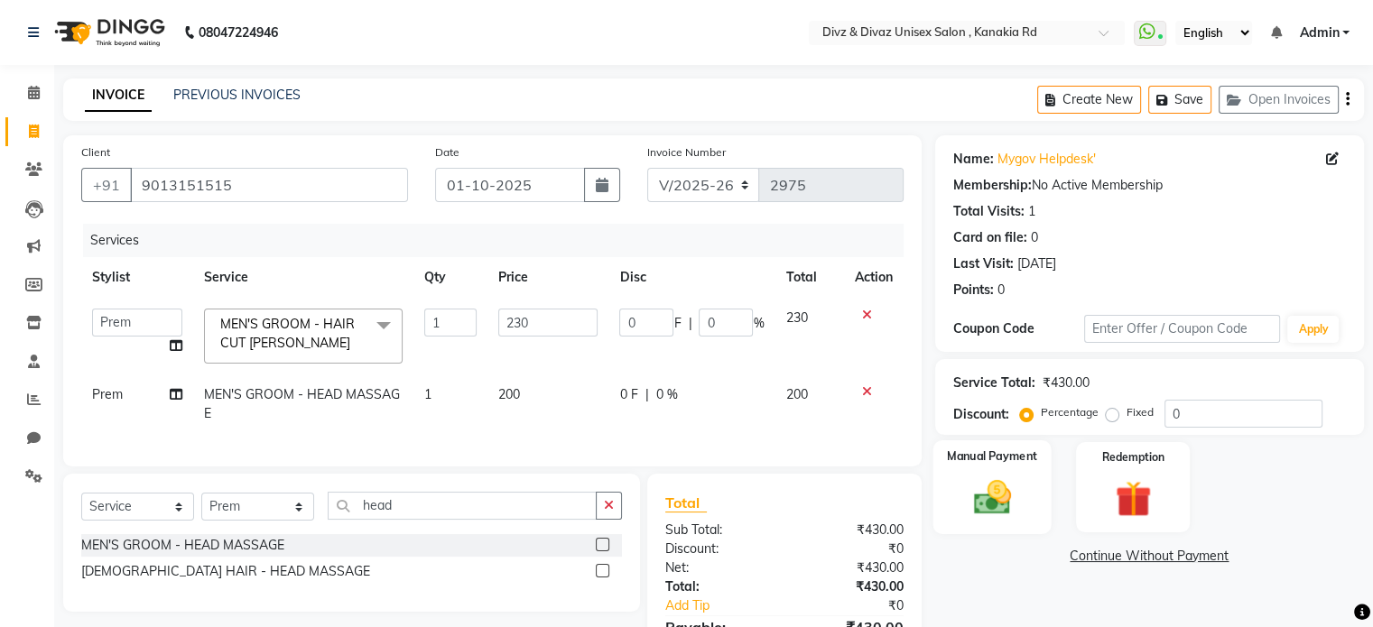
click at [976, 483] on img at bounding box center [991, 497] width 60 height 43
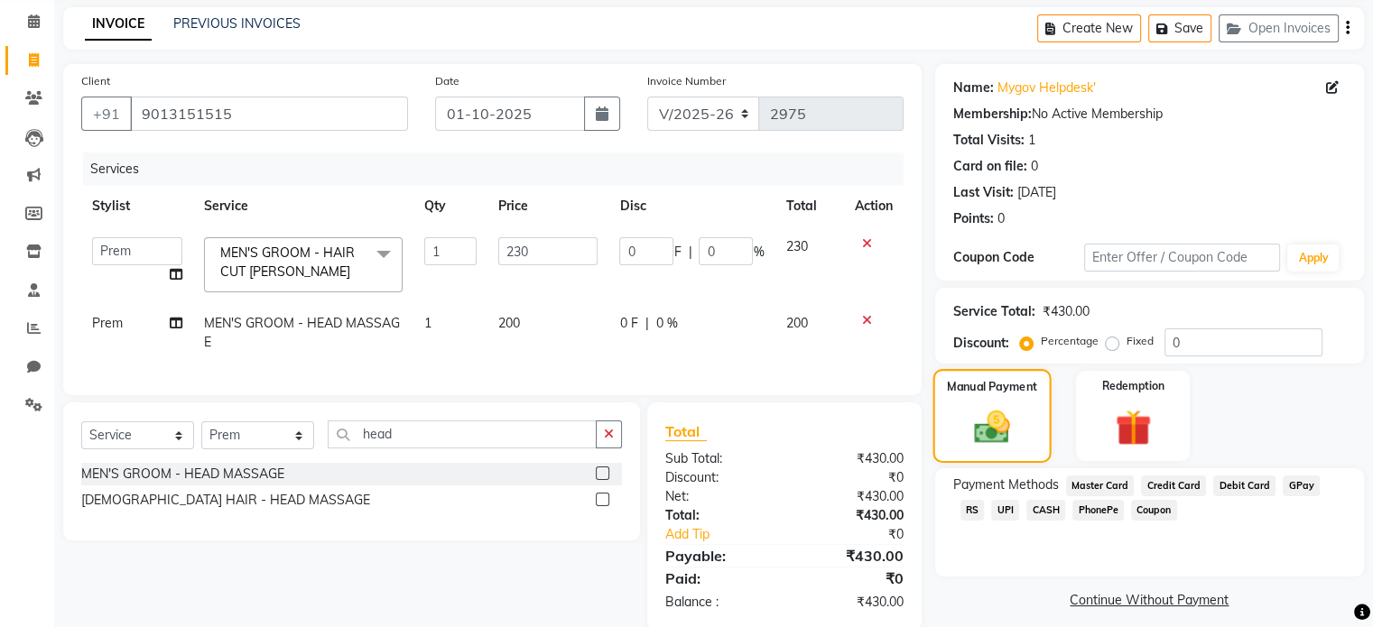
scroll to position [72, 0]
click at [991, 504] on span "UPI" at bounding box center [1005, 509] width 28 height 21
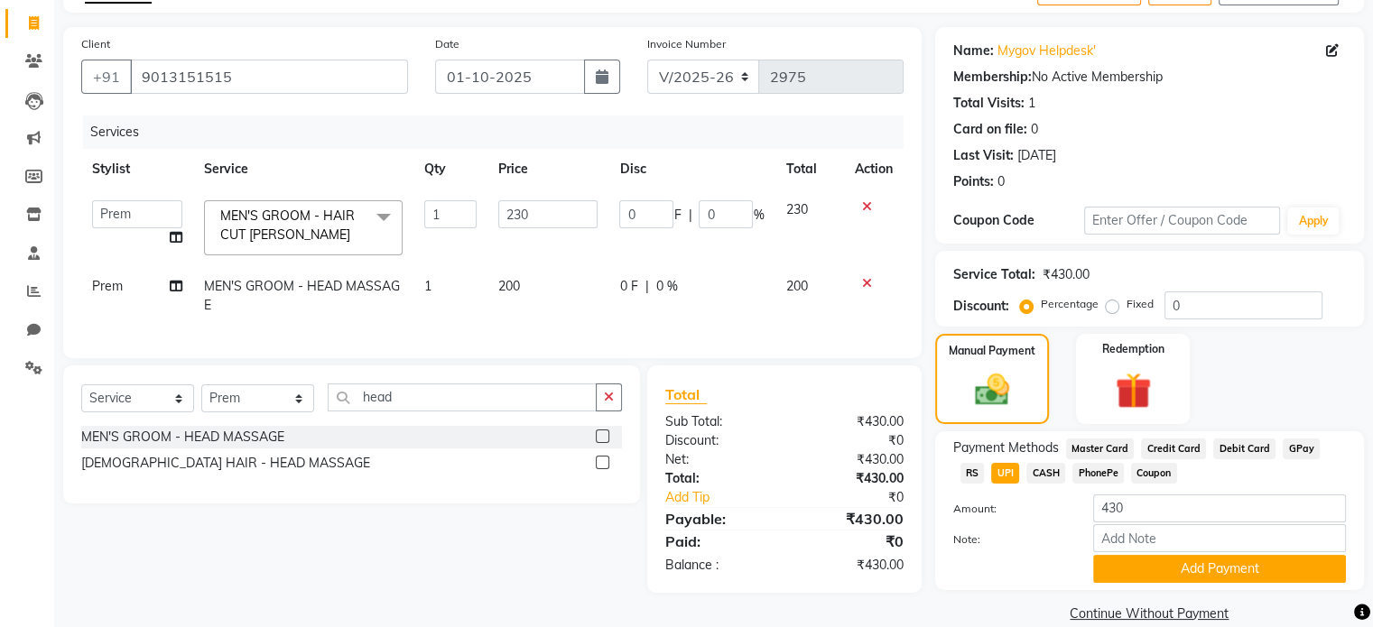
scroll to position [137, 0]
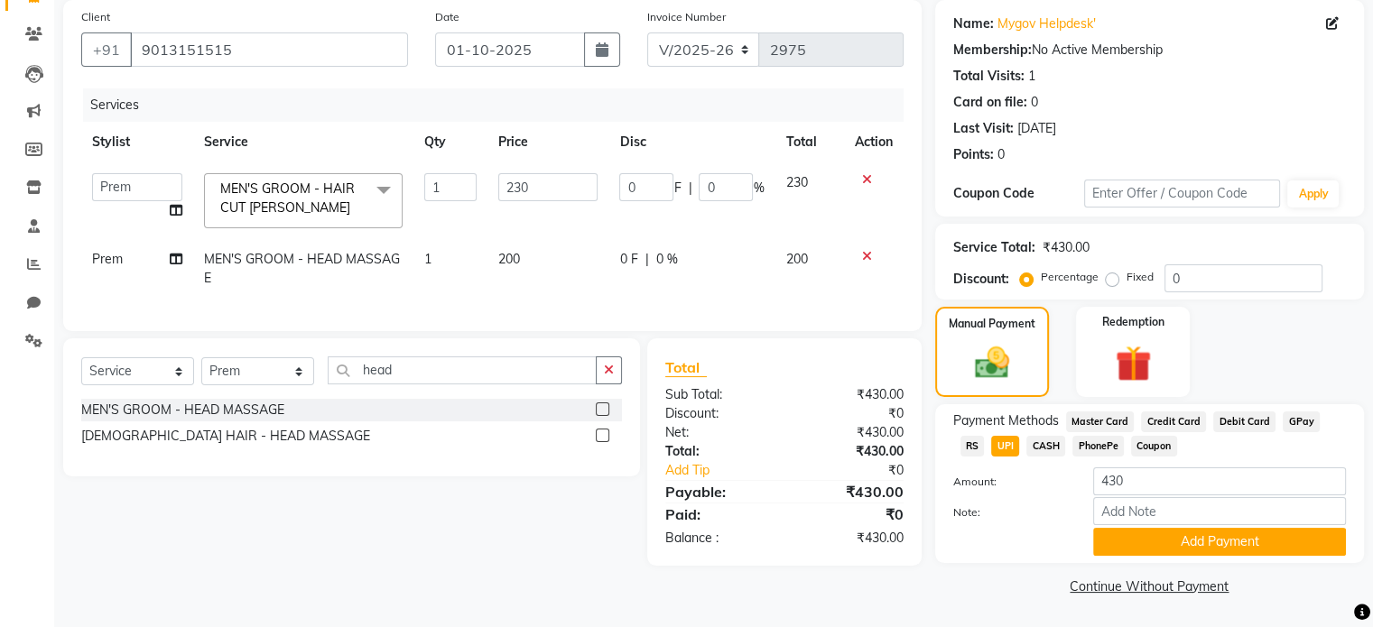
click at [1165, 557] on div "Payment Methods Master Card Credit Card Debit Card GPay RS UPI CASH PhonePe Cou…" at bounding box center [1149, 483] width 429 height 159
click at [1173, 539] on button "Add Payment" at bounding box center [1219, 542] width 253 height 28
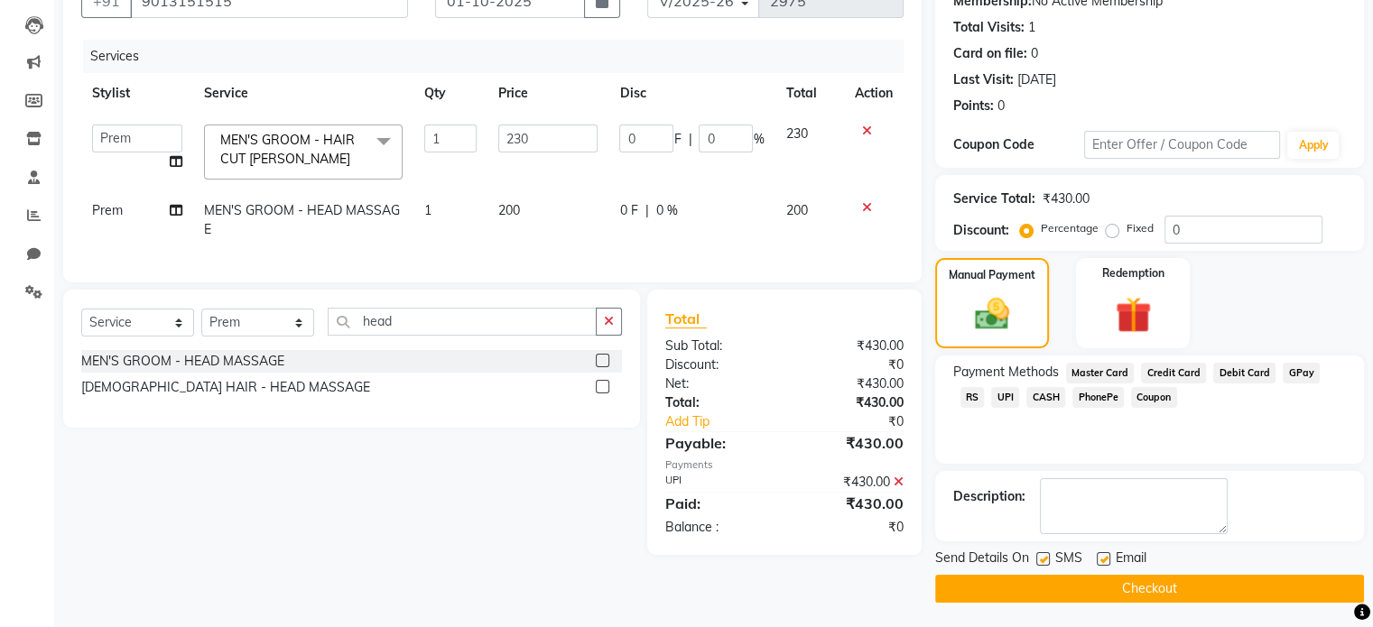
scroll to position [185, 0]
click at [1198, 587] on button "Checkout" at bounding box center [1149, 588] width 429 height 28
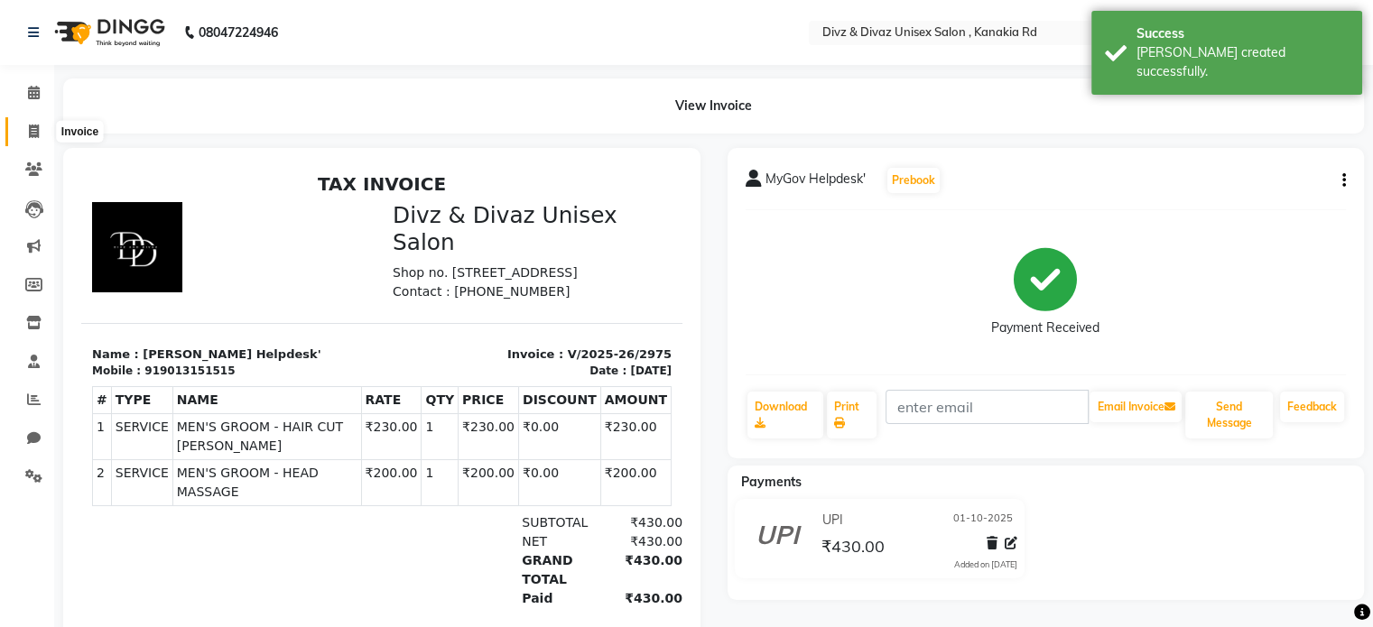
click at [32, 133] on icon at bounding box center [34, 132] width 10 height 14
select select "service"
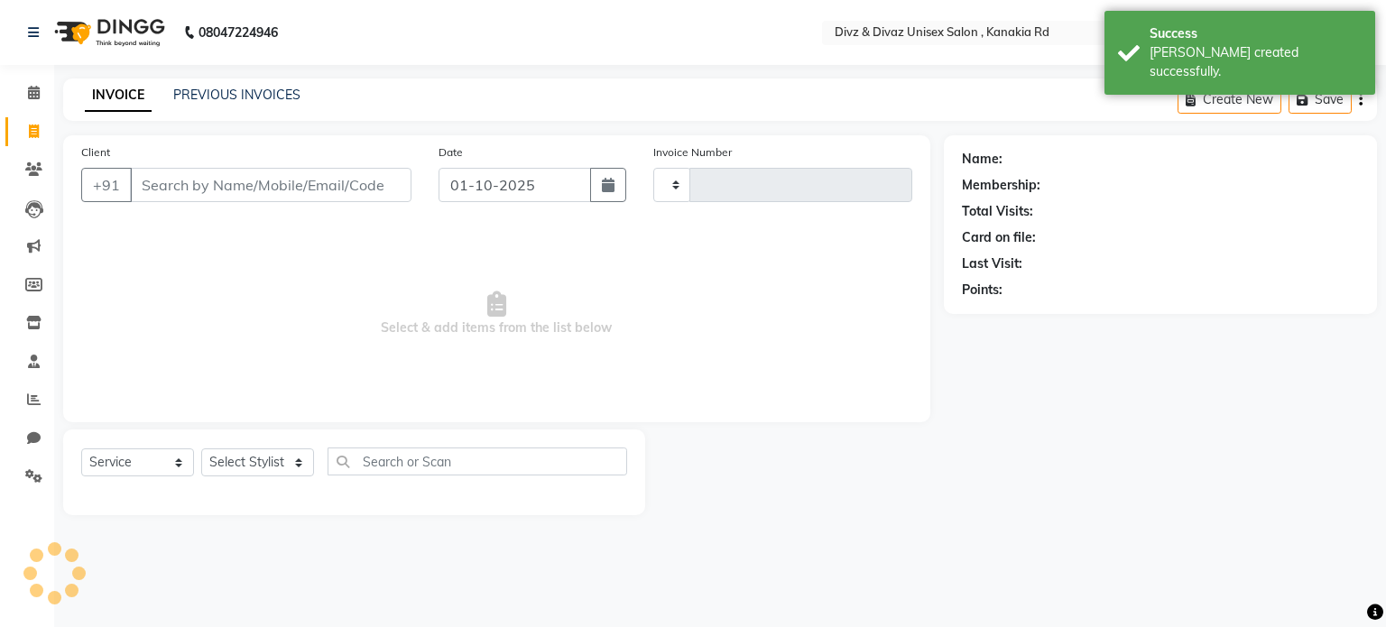
type input "2976"
select select "7588"
